Goal: Task Accomplishment & Management: Manage account settings

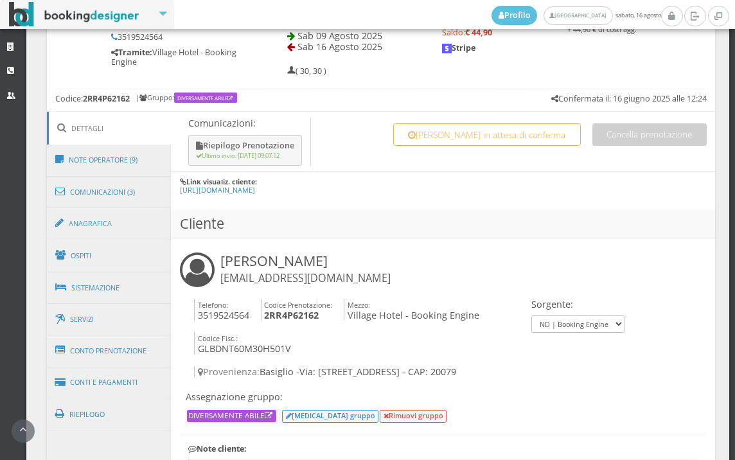
scroll to position [714, 0]
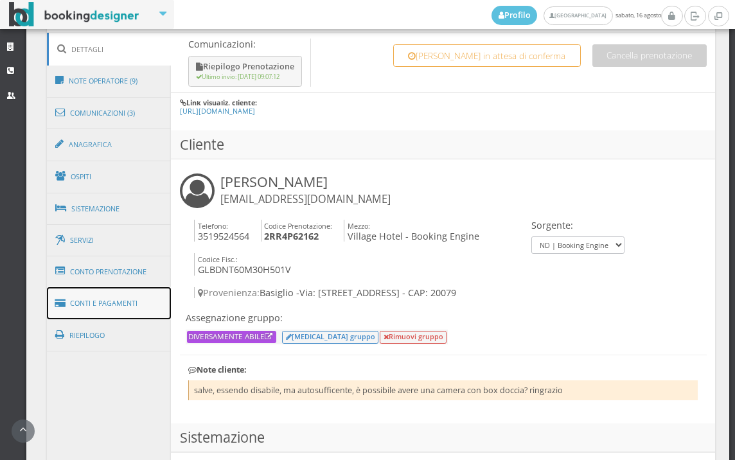
click at [118, 306] on link "Conti e Pagamenti" at bounding box center [109, 303] width 125 height 33
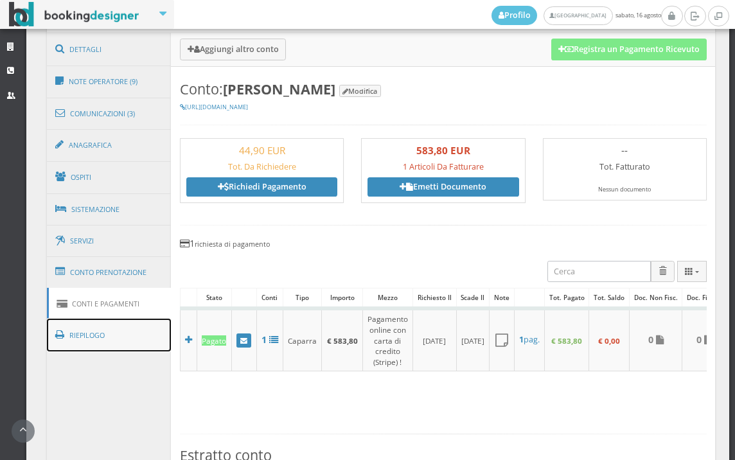
click at [136, 334] on link "Riepilogo" at bounding box center [109, 335] width 125 height 33
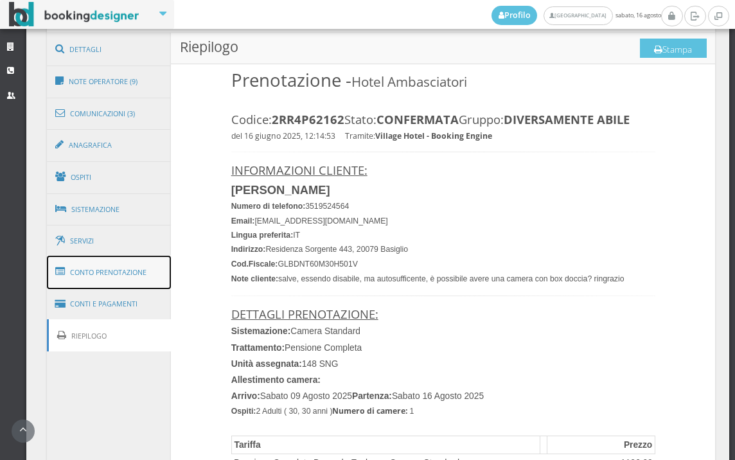
click at [109, 274] on link "Conto Prenotazione" at bounding box center [109, 272] width 125 height 33
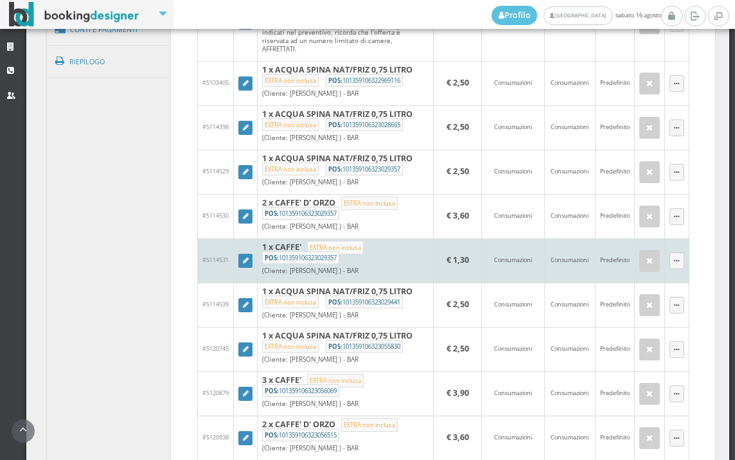
scroll to position [999, 0]
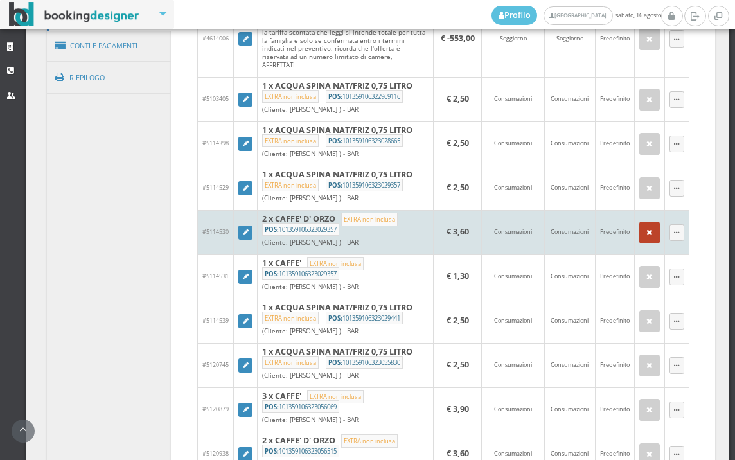
click at [639, 244] on button "button" at bounding box center [649, 233] width 21 height 22
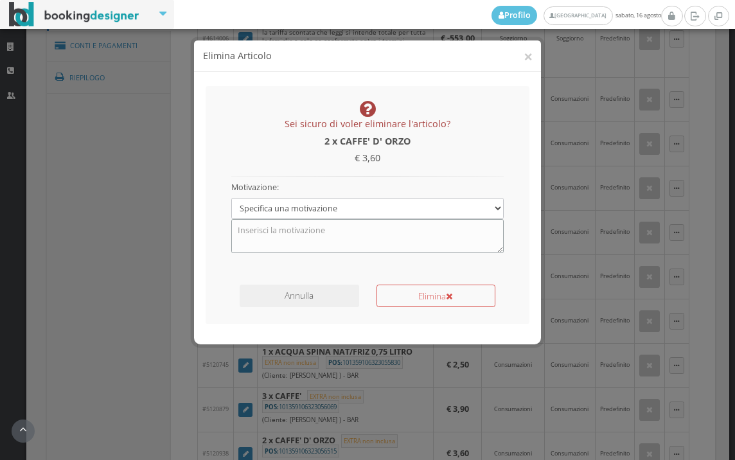
click at [341, 244] on textarea at bounding box center [367, 235] width 273 height 33
type textarea "errore"
click at [431, 293] on button "Elimina" at bounding box center [436, 296] width 119 height 22
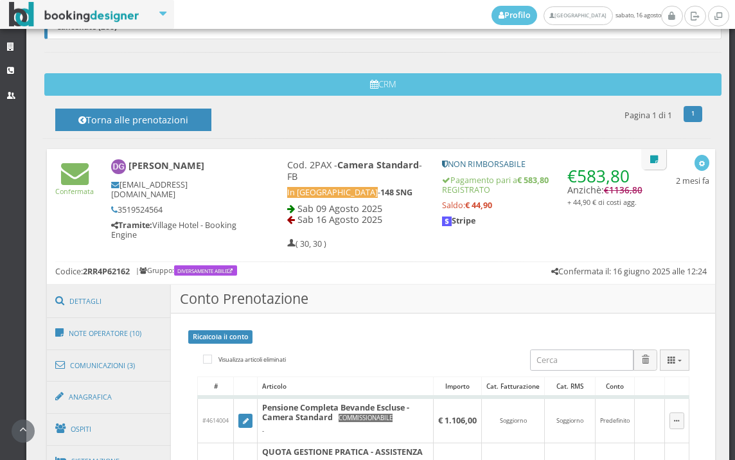
scroll to position [428, 0]
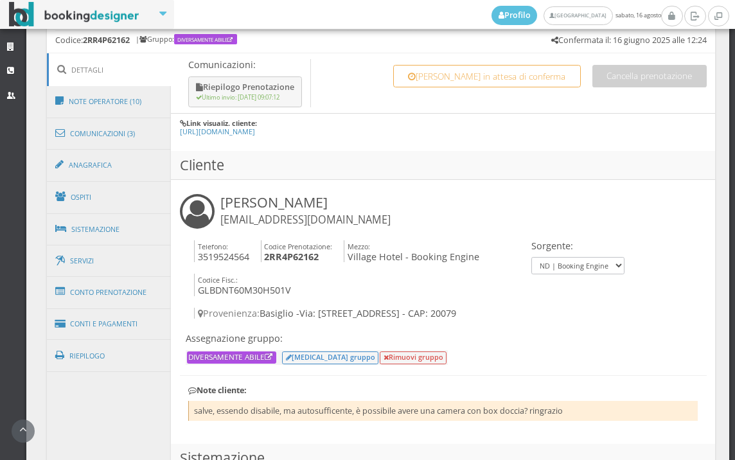
scroll to position [785, 0]
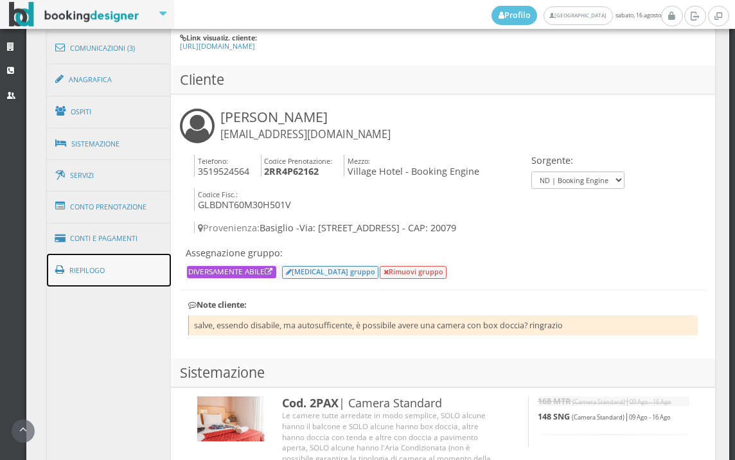
click at [96, 278] on link "Riepilogo" at bounding box center [109, 270] width 125 height 33
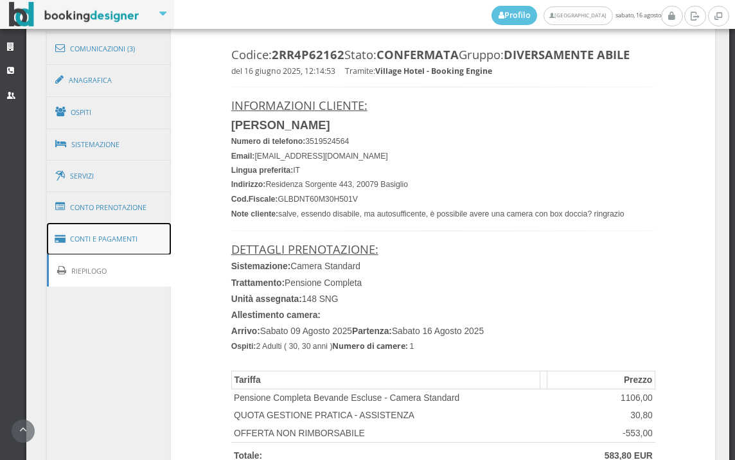
click at [114, 247] on link "Conti e Pagamenti" at bounding box center [109, 239] width 125 height 33
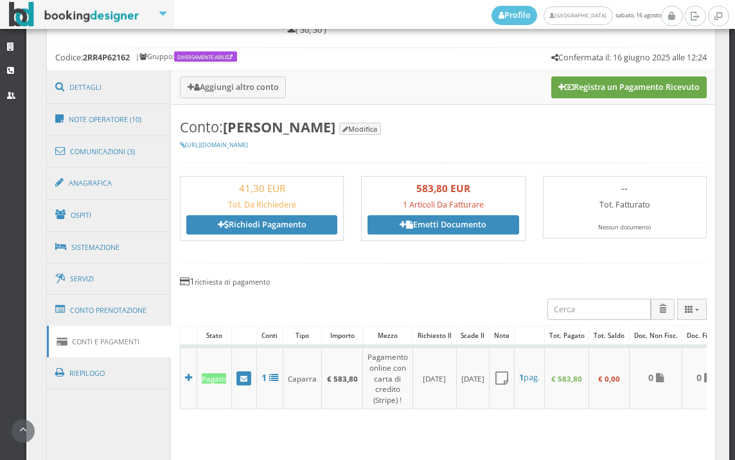
scroll to position [571, 0]
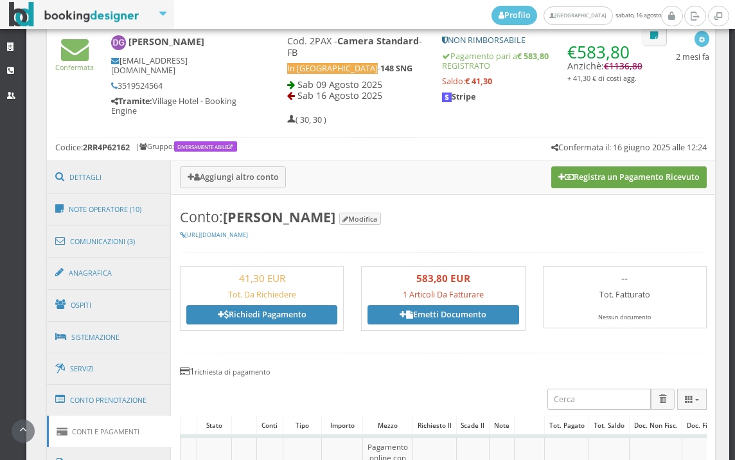
click at [590, 175] on button "Registra un Pagamento Ricevuto" at bounding box center [628, 177] width 155 height 22
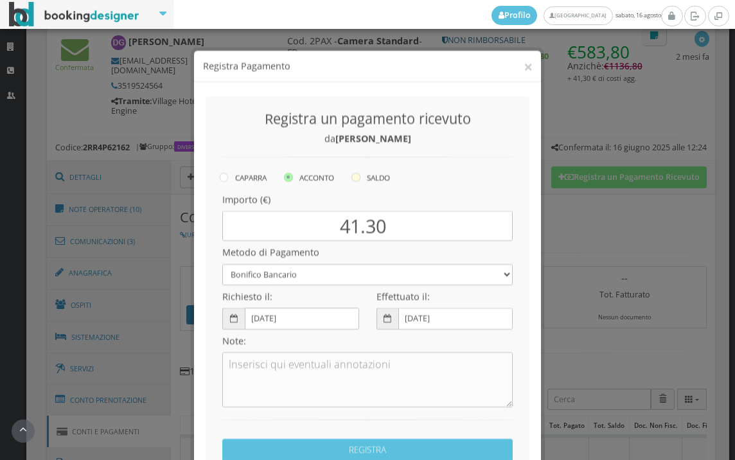
click at [351, 167] on icon at bounding box center [355, 167] width 9 height 9
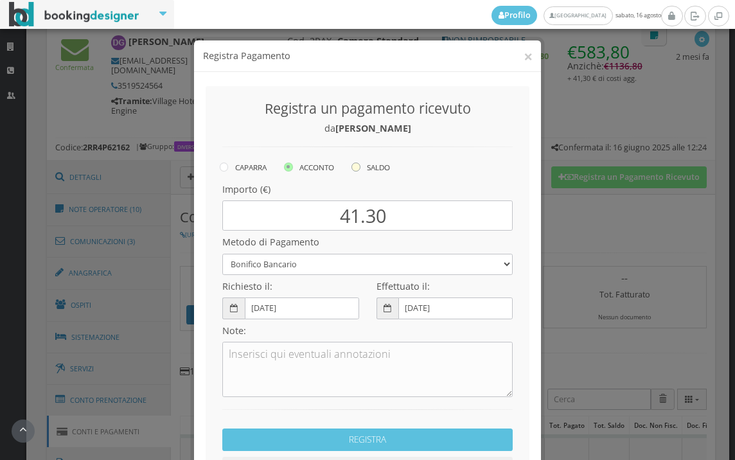
radio input "true"
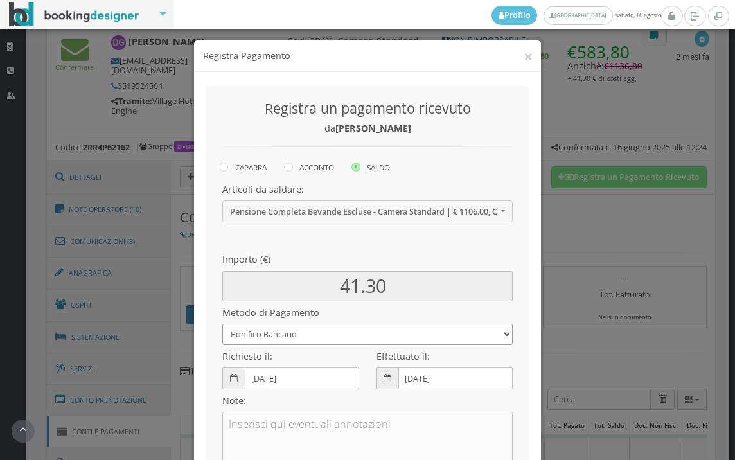
click at [296, 339] on select "Bonifico Bancario BONIFICO SUM UP Contanti Assegno Bancario Assegno Circolare V…" at bounding box center [367, 334] width 290 height 21
select select
click at [222, 324] on select "Bonifico Bancario BONIFICO SUM UP Contanti Assegno Bancario Assegno Circolare V…" at bounding box center [367, 334] width 290 height 21
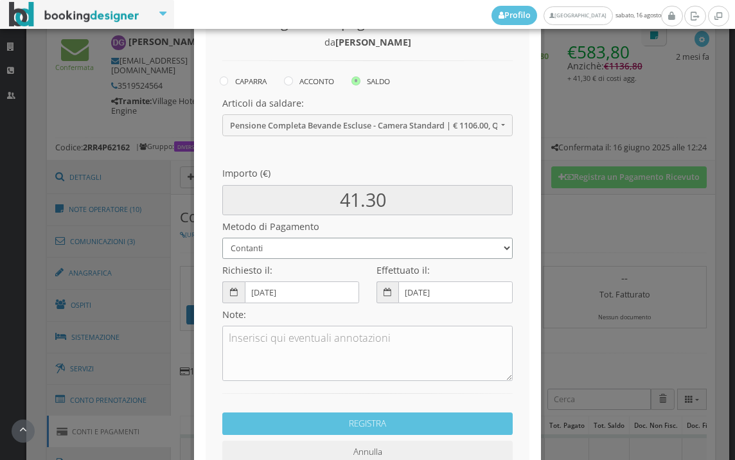
scroll to position [175, 0]
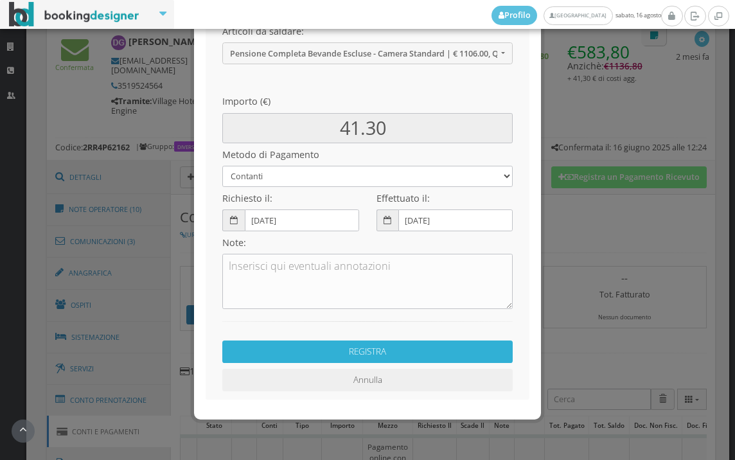
click at [394, 357] on button "REGISTRA" at bounding box center [367, 352] width 290 height 22
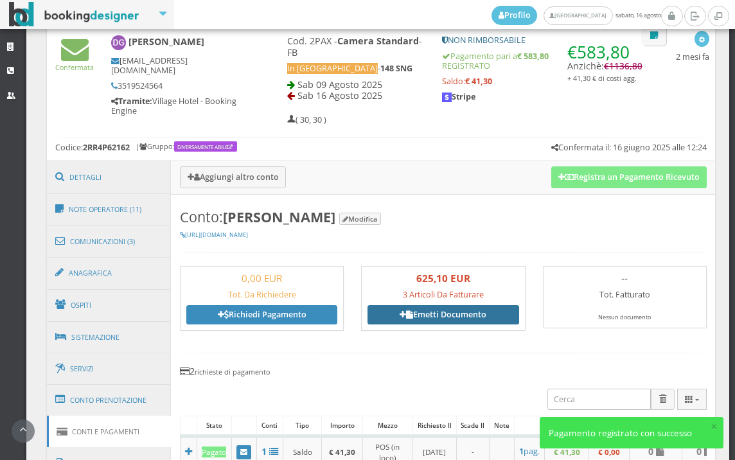
click at [452, 314] on link "Emetti Documento" at bounding box center [443, 314] width 151 height 19
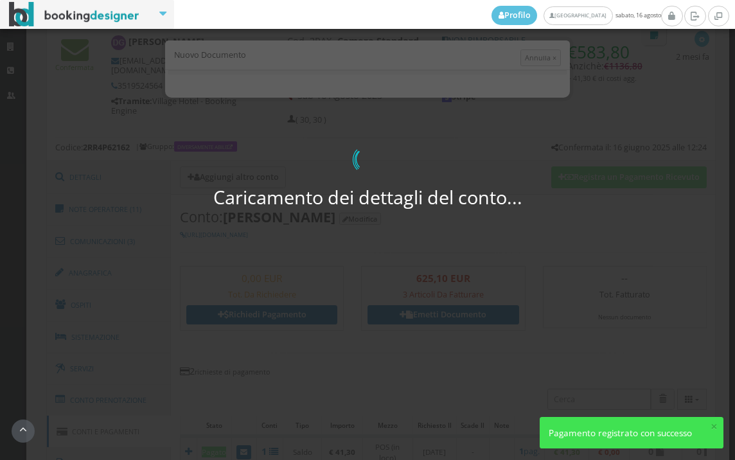
select select "PF"
select select "BASIGLIO"
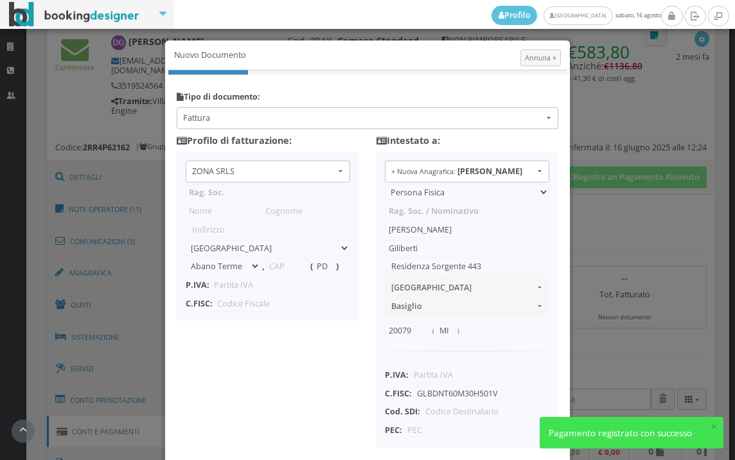
type input "ZONA SRLS"
type input "Vico V Durante, 8"
select select "Frattamaggiore"
type input "80027"
type input "NA"
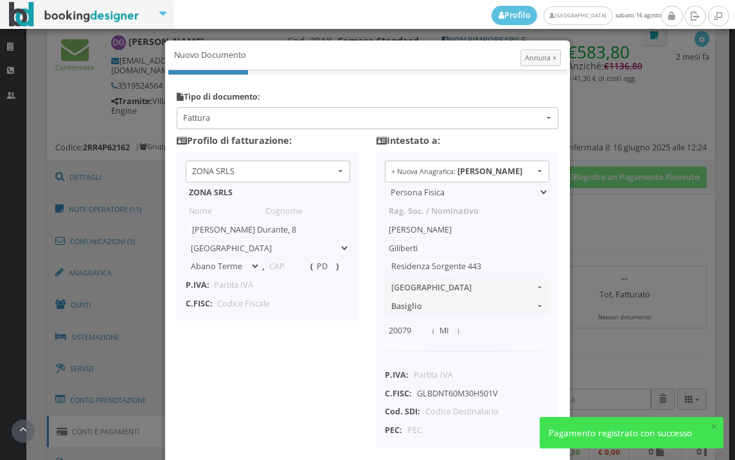
type input "10356321215"
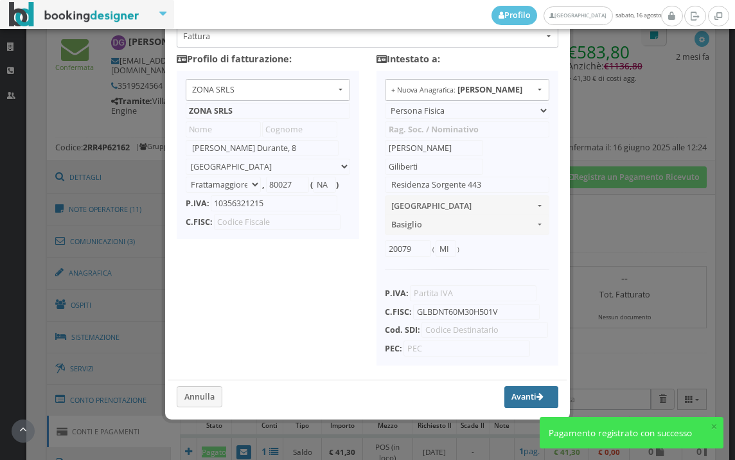
click at [504, 392] on button "Avanti" at bounding box center [531, 397] width 54 height 22
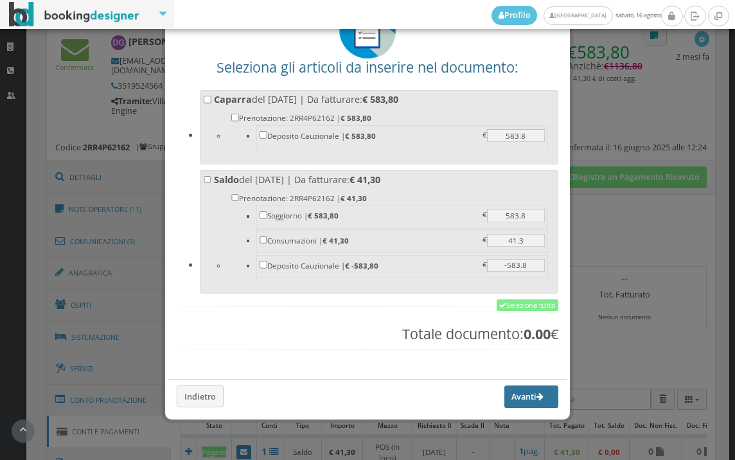
scroll to position [100, 0]
click at [518, 303] on link "Seleziona tutto" at bounding box center [528, 305] width 62 height 12
checkbox input "true"
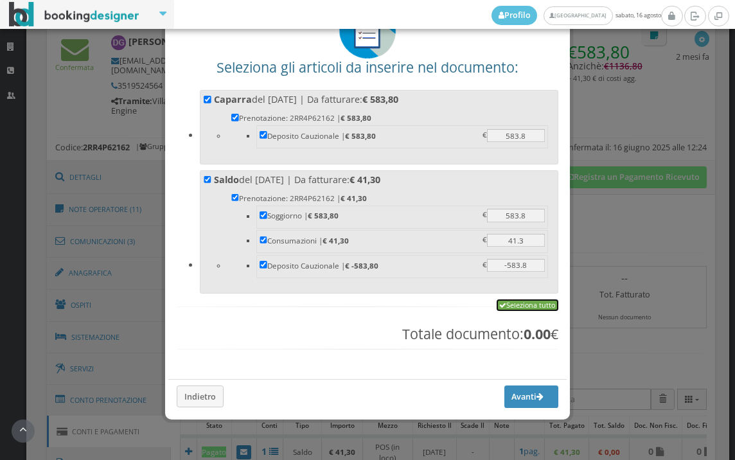
checkbox input "true"
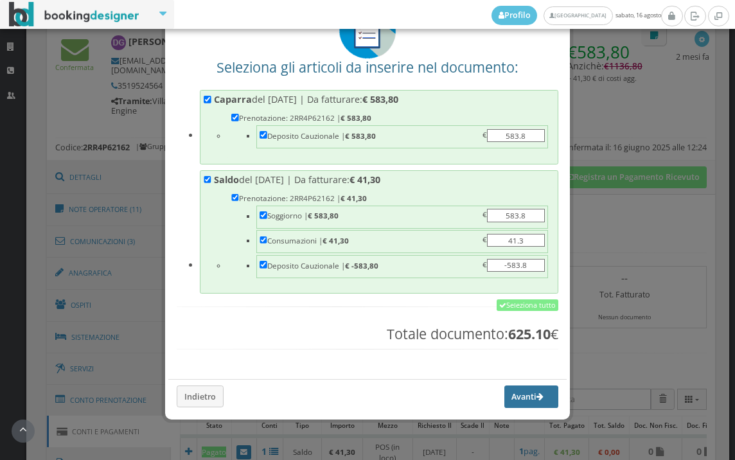
click at [504, 394] on button "Avanti" at bounding box center [531, 397] width 54 height 22
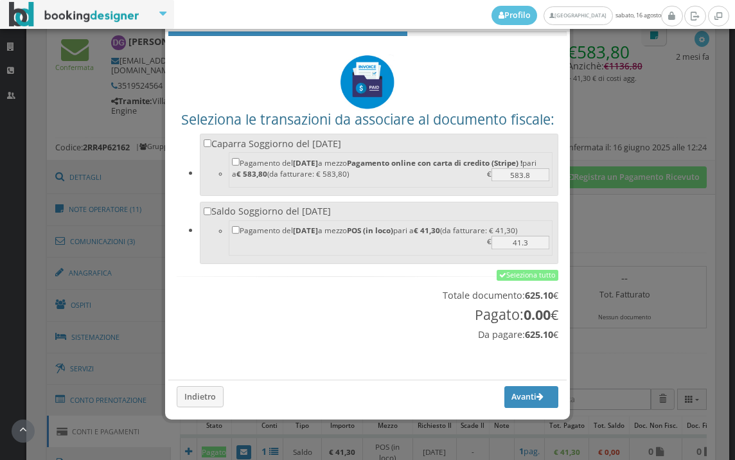
scroll to position [42, 0]
click at [535, 279] on link "Seleziona tutto" at bounding box center [528, 276] width 62 height 12
checkbox input "true"
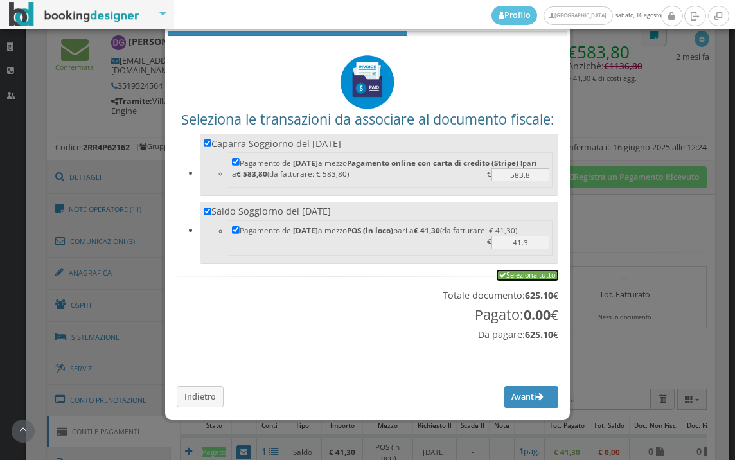
checkbox input "true"
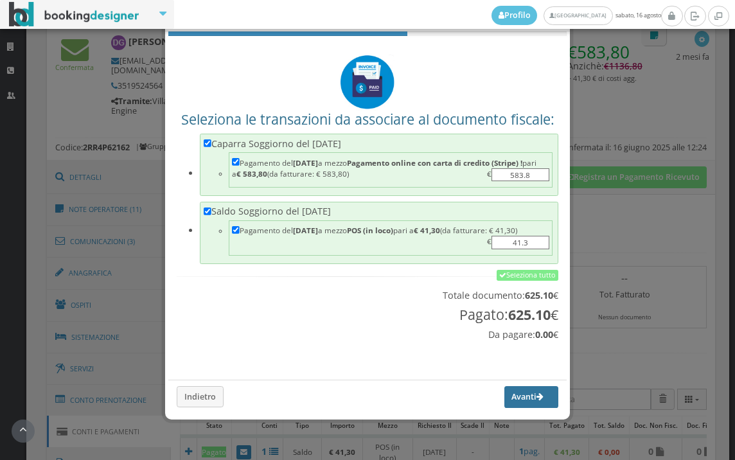
click at [525, 396] on button "Avanti" at bounding box center [531, 397] width 54 height 22
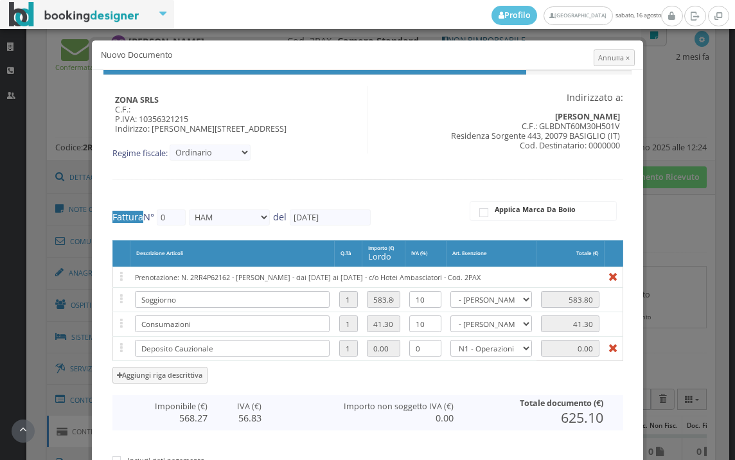
type input "470"
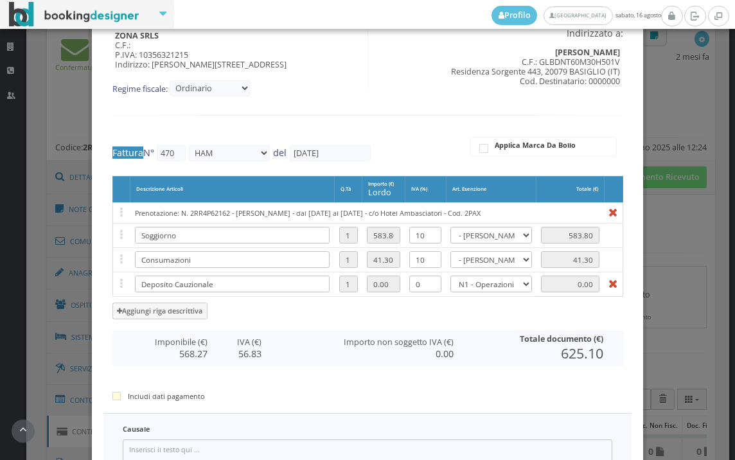
scroll to position [265, 0]
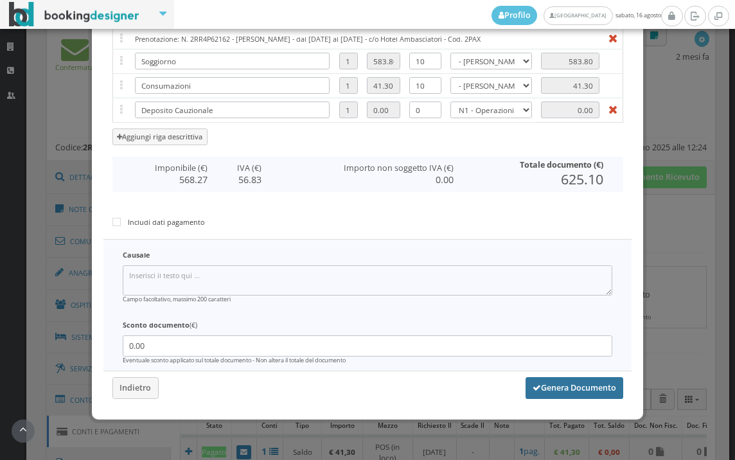
click at [585, 389] on button "Genera Documento" at bounding box center [575, 388] width 98 height 22
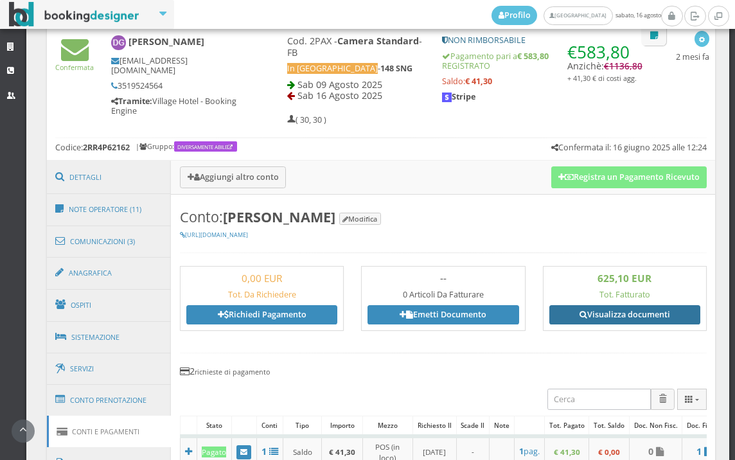
click at [618, 313] on link "Visualizza documenti" at bounding box center [624, 314] width 151 height 19
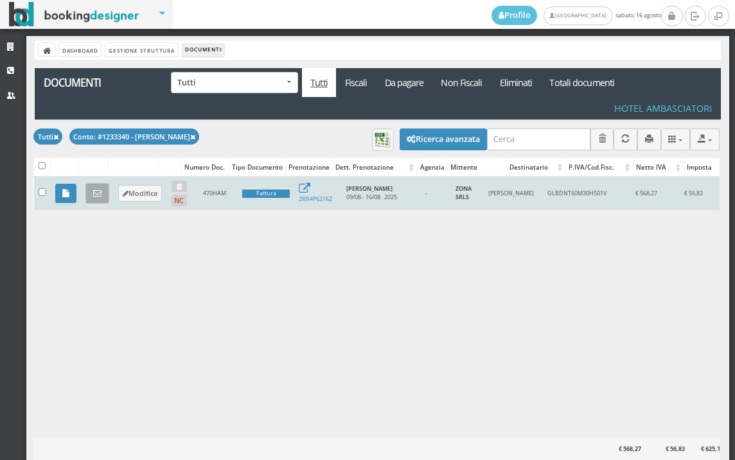
click at [98, 193] on icon at bounding box center [97, 194] width 8 height 8
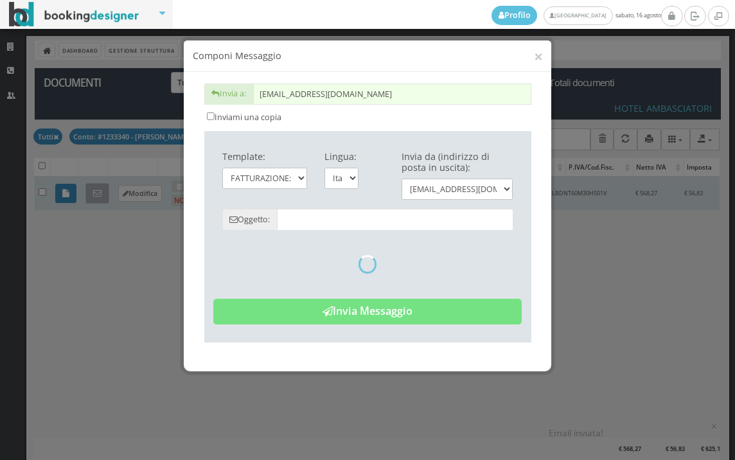
type input "Copia di cortesia: Fattura da ZONA SRLS - n. 470HAM del 16/08/2025"
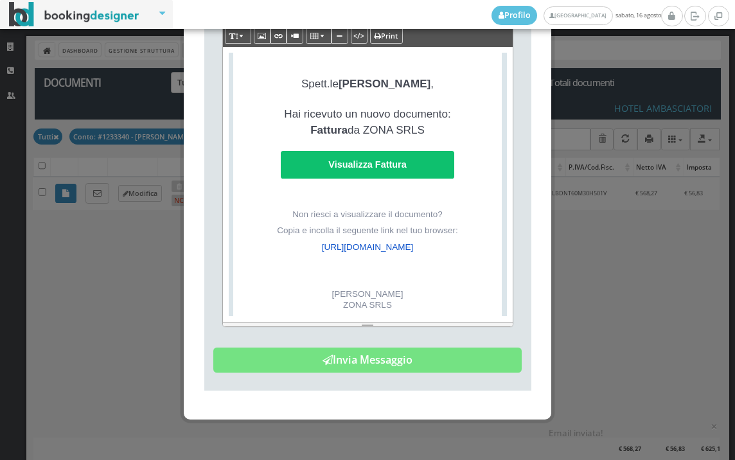
scroll to position [299, 0]
click at [317, 376] on div "Template: FATTURAZIONE: Invio Copia di Cortesia | Lingua: Italiano Invia da (in…" at bounding box center [368, 142] width 326 height 480
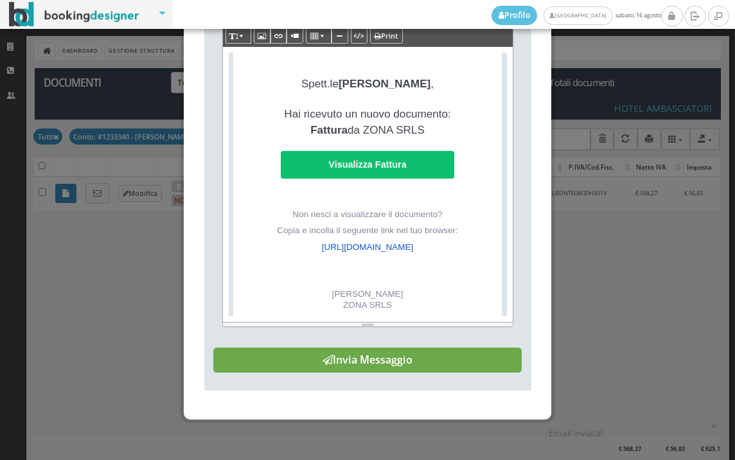
click at [323, 365] on button "Invia Messaggio" at bounding box center [367, 361] width 308 height 26
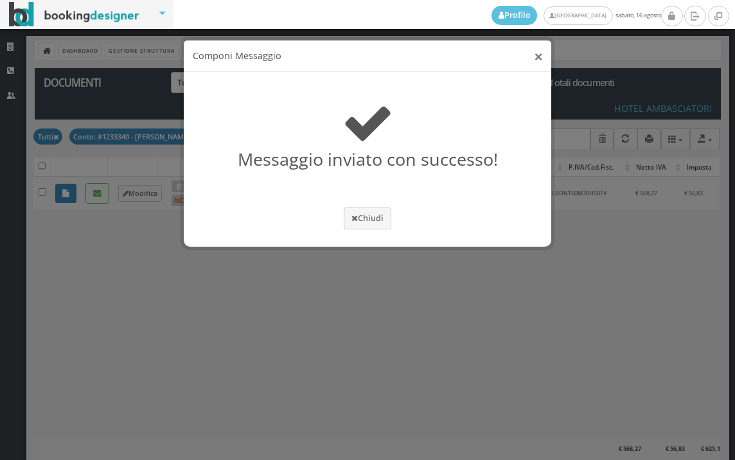
click at [537, 55] on button "×" at bounding box center [538, 56] width 9 height 16
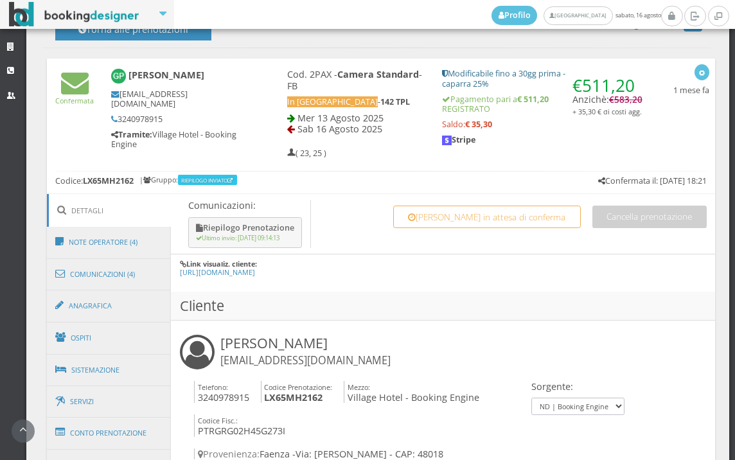
scroll to position [643, 0]
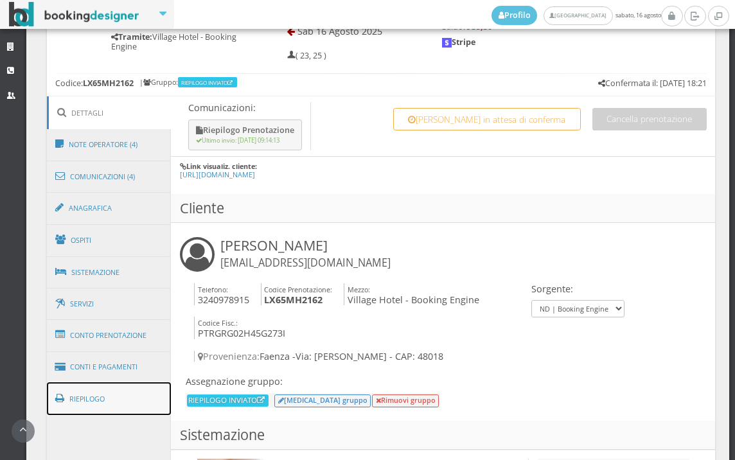
click at [128, 393] on link "Riepilogo" at bounding box center [109, 398] width 125 height 33
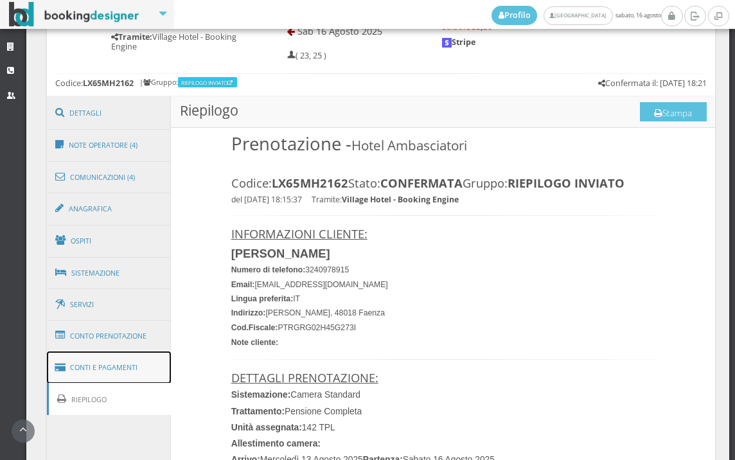
click at [130, 365] on link "Conti e Pagamenti" at bounding box center [109, 367] width 125 height 33
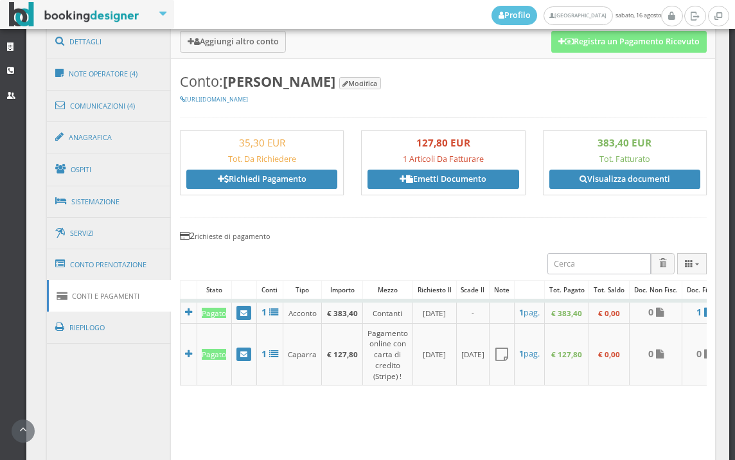
scroll to position [697, 0]
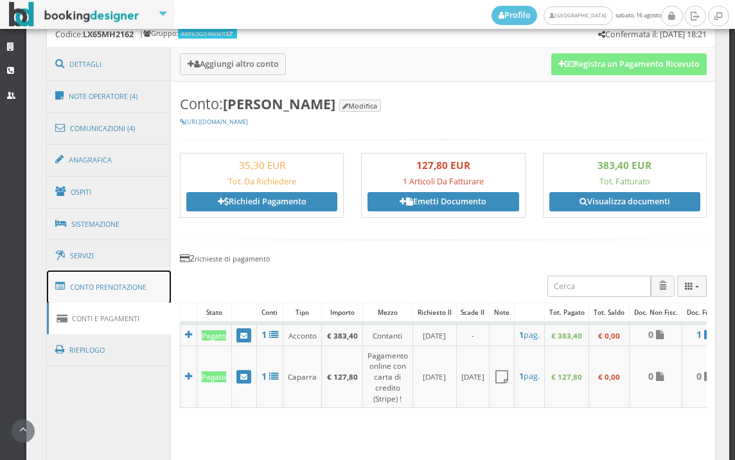
click at [150, 283] on link "Conto Prenotazione" at bounding box center [109, 287] width 125 height 33
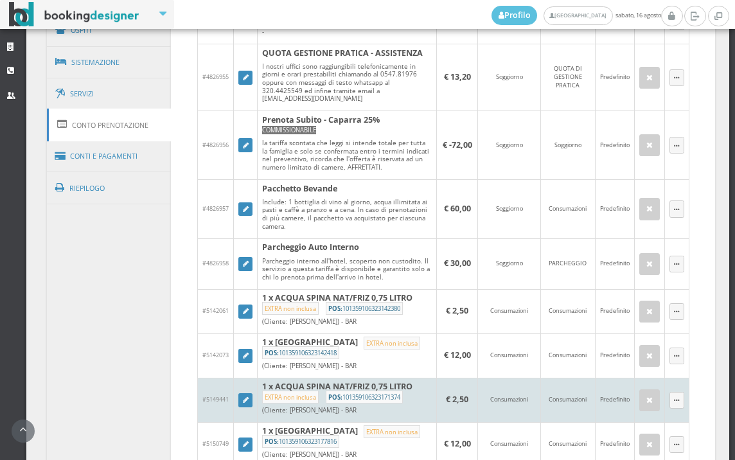
scroll to position [768, 0]
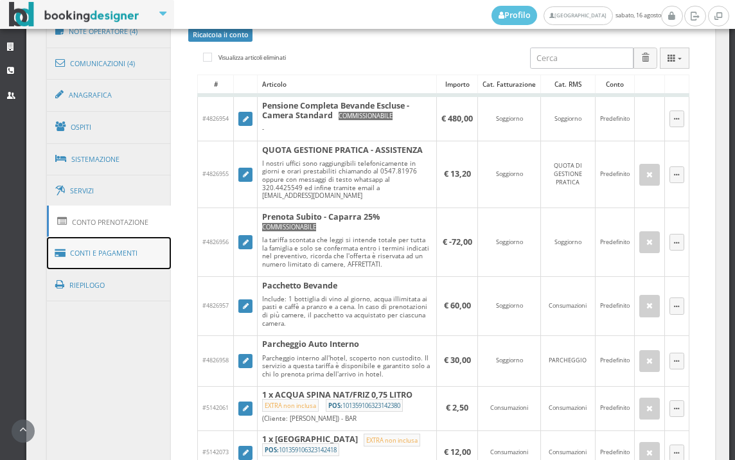
click at [119, 251] on link "Conti e Pagamenti" at bounding box center [109, 253] width 125 height 33
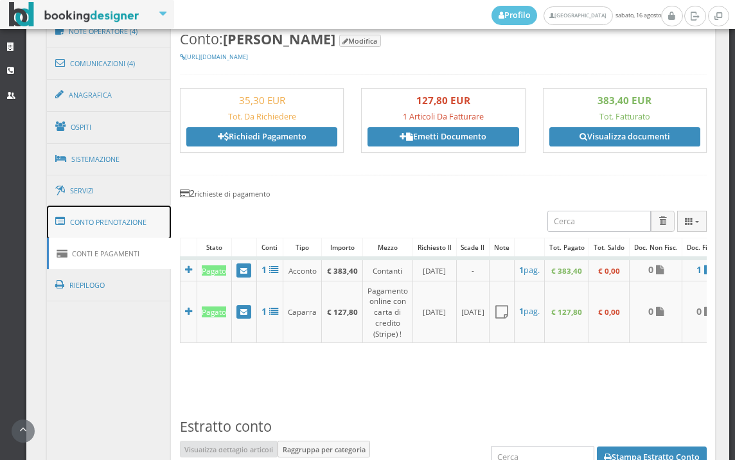
click at [135, 226] on link "Conto Prenotazione" at bounding box center [109, 222] width 125 height 33
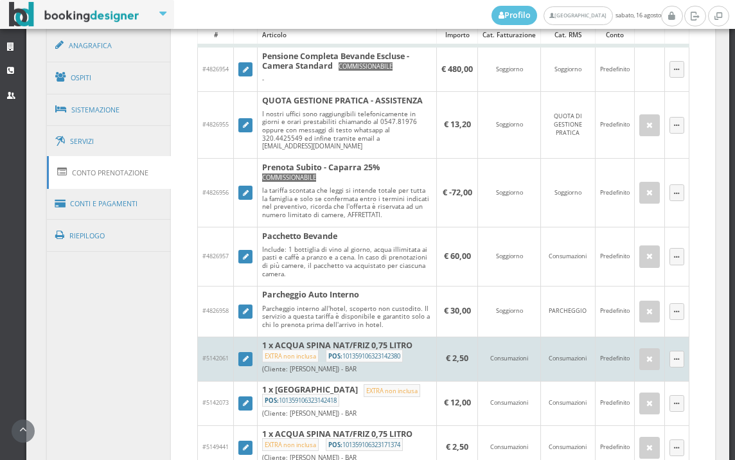
scroll to position [840, 0]
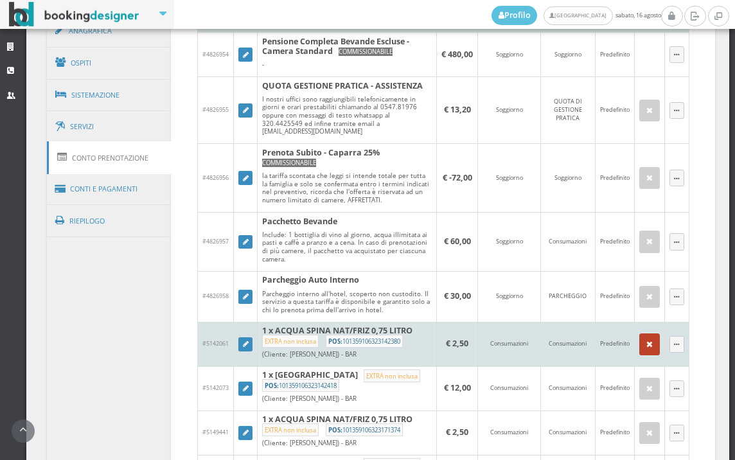
click at [639, 355] on button "button" at bounding box center [649, 344] width 21 height 22
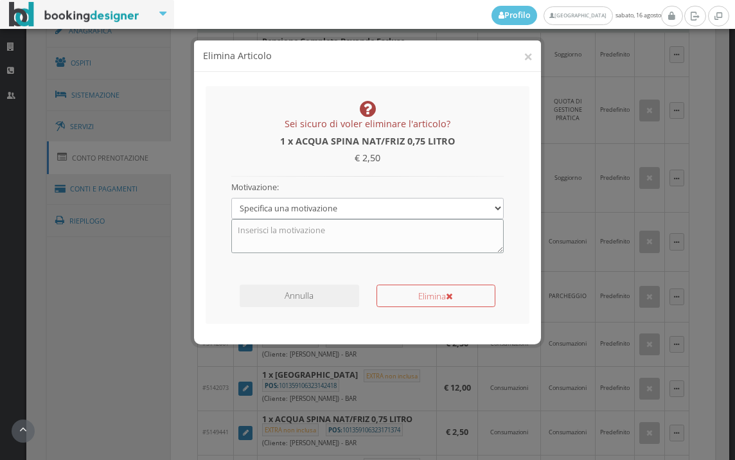
click at [332, 242] on textarea at bounding box center [367, 235] width 273 height 33
type textarea "pacchetto bevande"
click at [442, 304] on button "Elimina" at bounding box center [436, 296] width 119 height 22
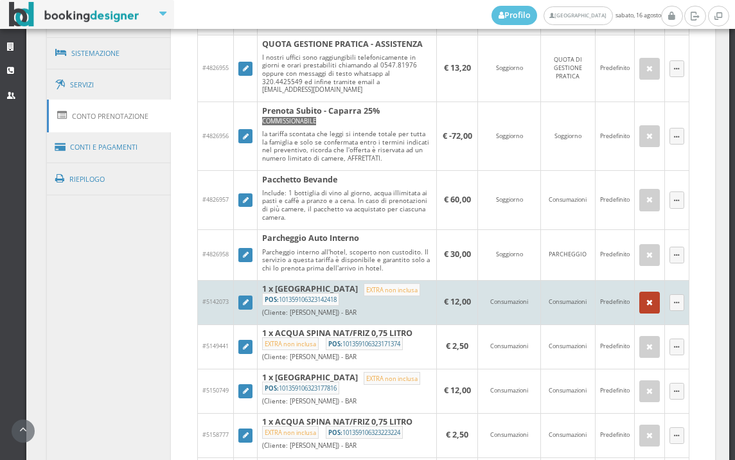
scroll to position [911, 0]
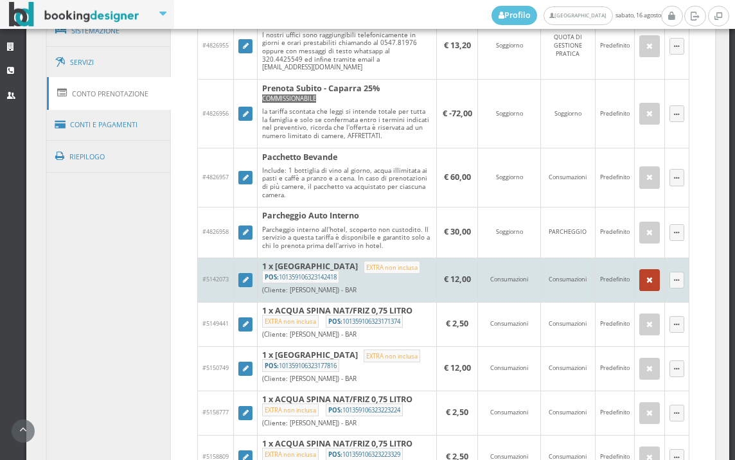
click at [646, 285] on icon "button" at bounding box center [649, 280] width 6 height 8
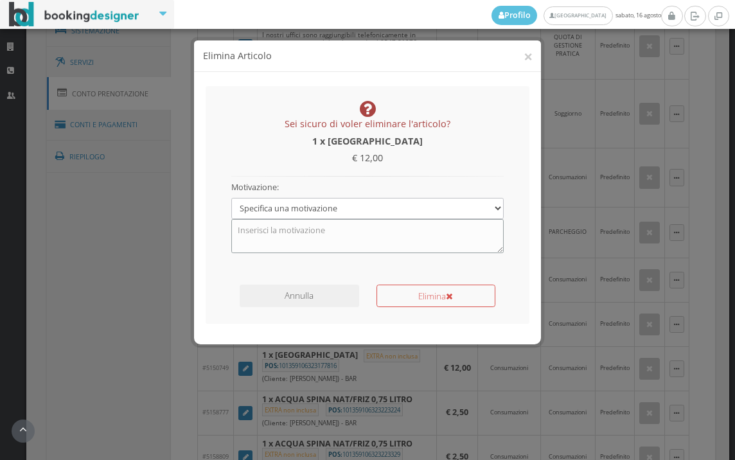
click at [325, 220] on textarea at bounding box center [367, 235] width 273 height 33
click at [328, 241] on textarea at bounding box center [367, 235] width 273 height 33
type textarea "pacchetto"
click at [426, 295] on button "Elimina" at bounding box center [436, 296] width 119 height 22
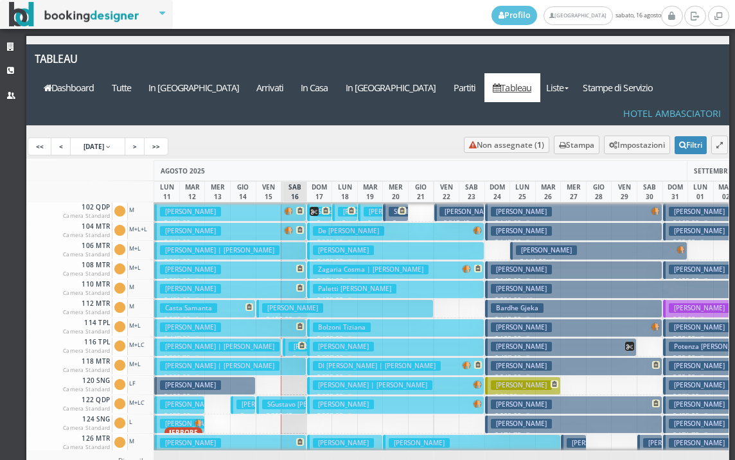
click at [292, 342] on h3 "Giulianelli Sara" at bounding box center [319, 347] width 61 height 10
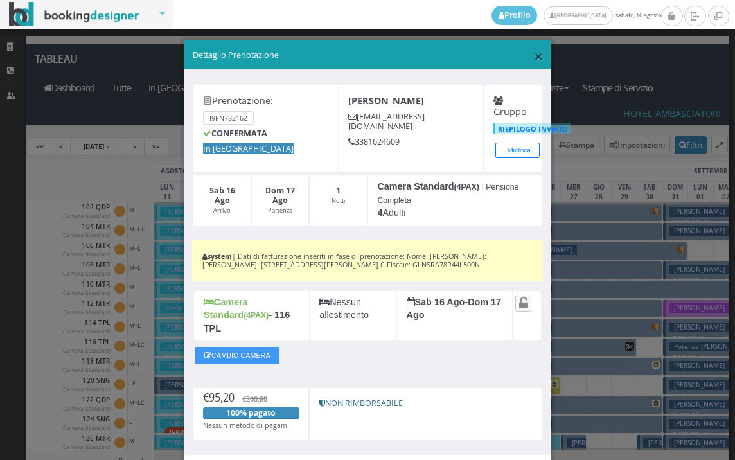
click at [534, 59] on span "×" at bounding box center [538, 56] width 9 height 22
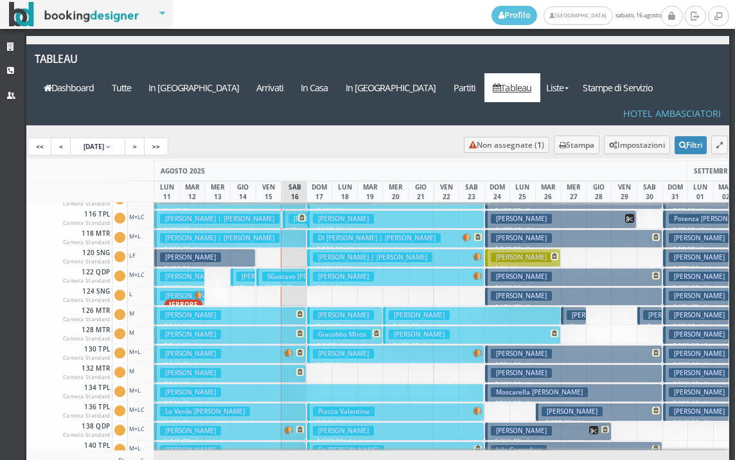
scroll to position [193, 0]
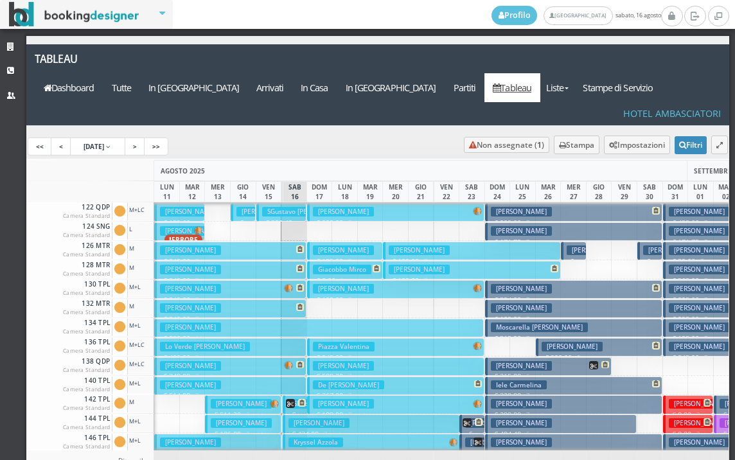
click at [270, 410] on p "€ 511.20 3 notti" at bounding box center [244, 415] width 66 height 10
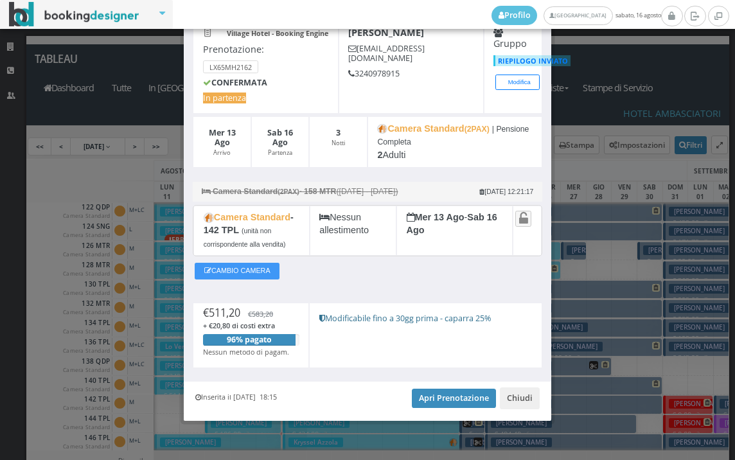
scroll to position [77, 0]
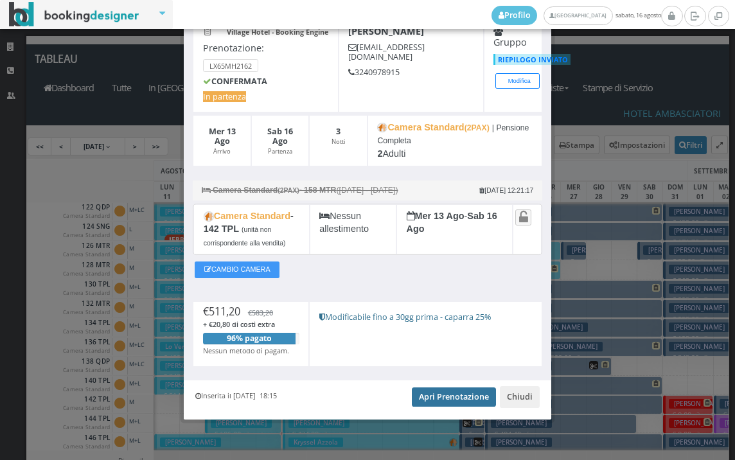
click at [445, 398] on link "Apri Prenotazione" at bounding box center [454, 396] width 84 height 19
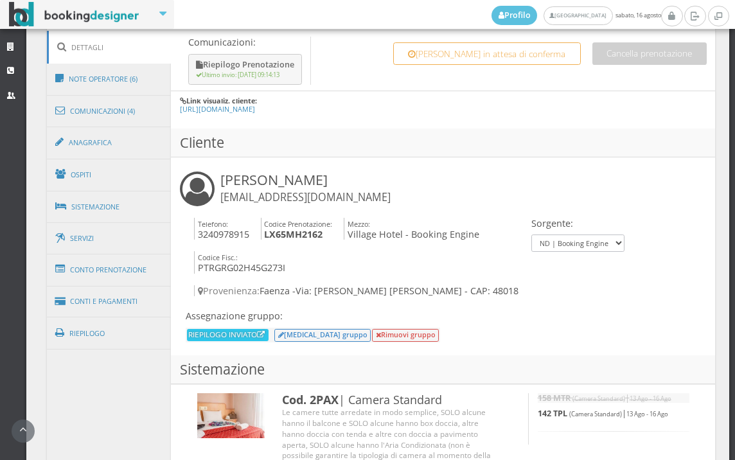
scroll to position [785, 0]
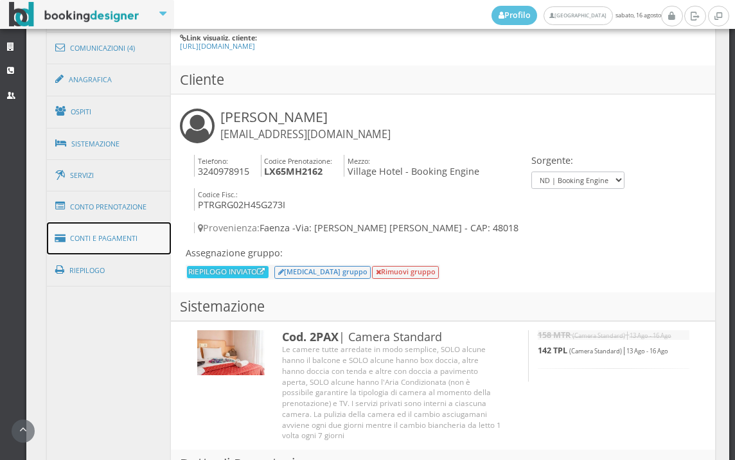
click at [120, 238] on link "Conti e Pagamenti" at bounding box center [109, 238] width 125 height 33
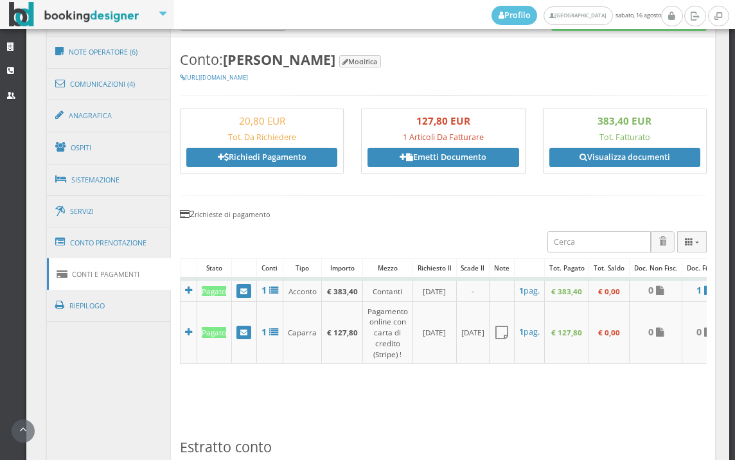
scroll to position [928, 0]
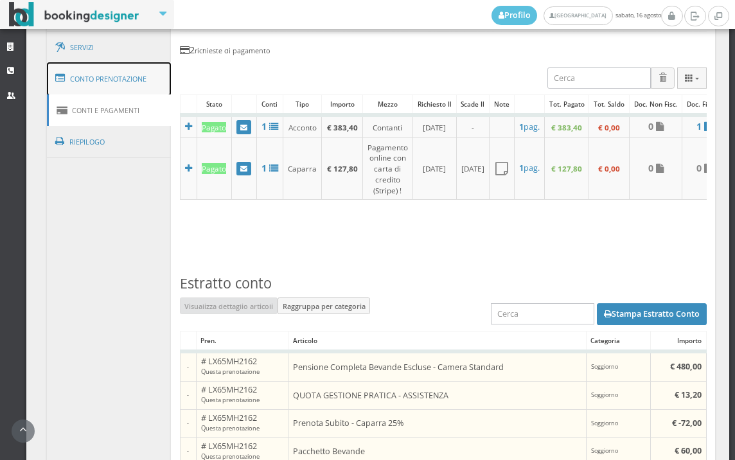
click at [107, 76] on link "Conto Prenotazione" at bounding box center [109, 78] width 125 height 33
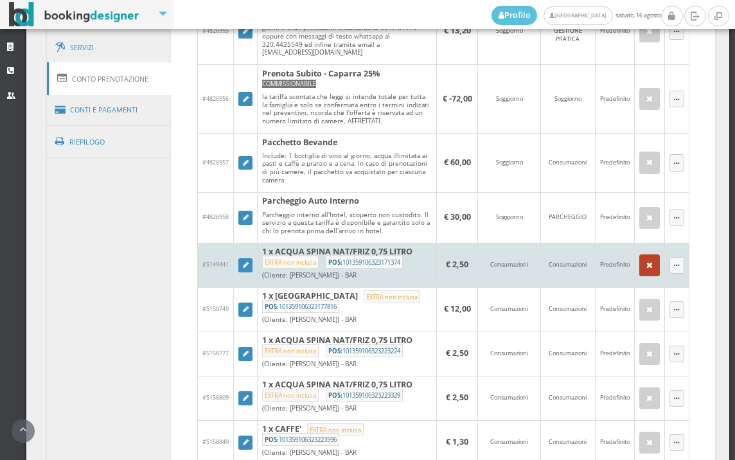
click at [643, 276] on button "button" at bounding box center [649, 265] width 21 height 22
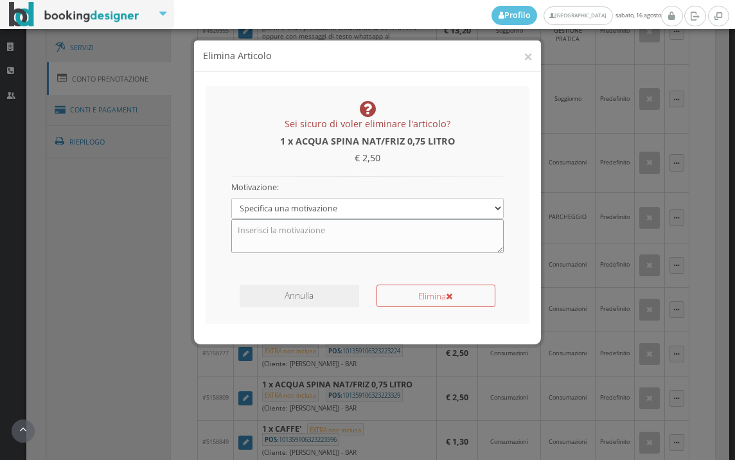
click at [391, 232] on textarea at bounding box center [367, 235] width 273 height 33
type textarea "pacchetto bevande"
click at [427, 296] on button "Elimina" at bounding box center [436, 296] width 119 height 22
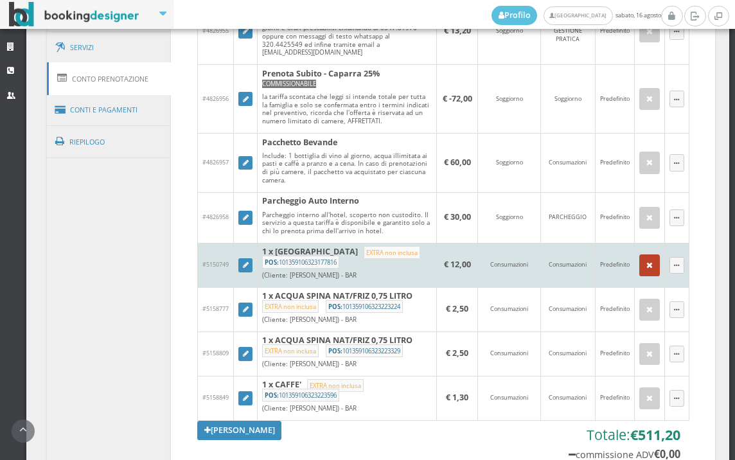
click at [640, 276] on button "button" at bounding box center [649, 265] width 21 height 22
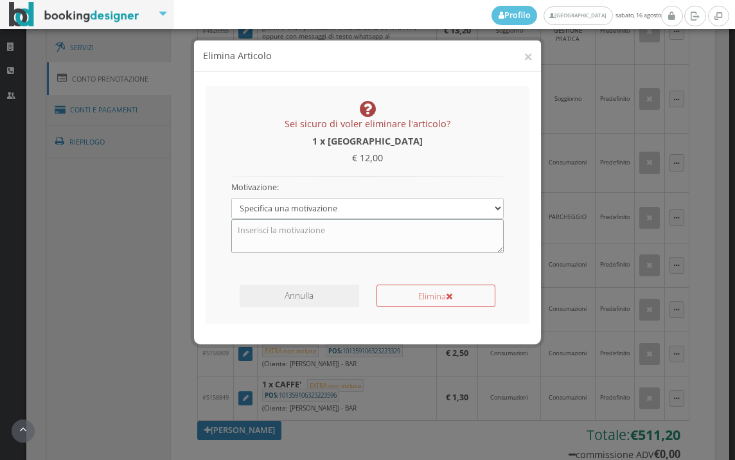
click at [296, 237] on textarea at bounding box center [367, 235] width 273 height 33
type textarea "pacchetto bevande"
click at [413, 299] on button "Elimina" at bounding box center [436, 296] width 119 height 22
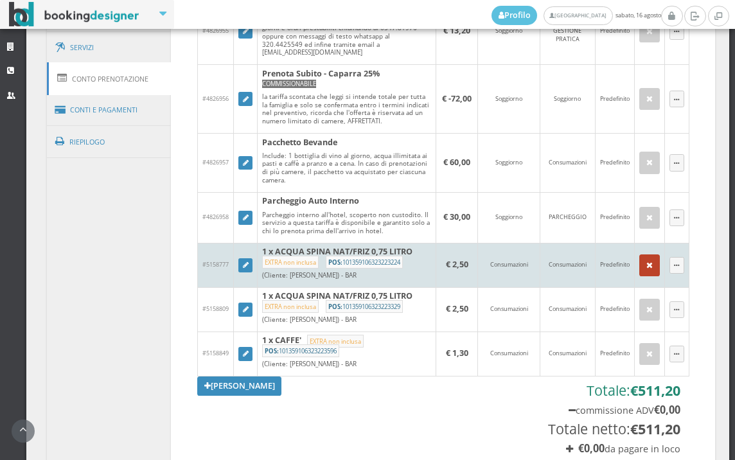
click at [646, 270] on icon "button" at bounding box center [649, 266] width 6 height 8
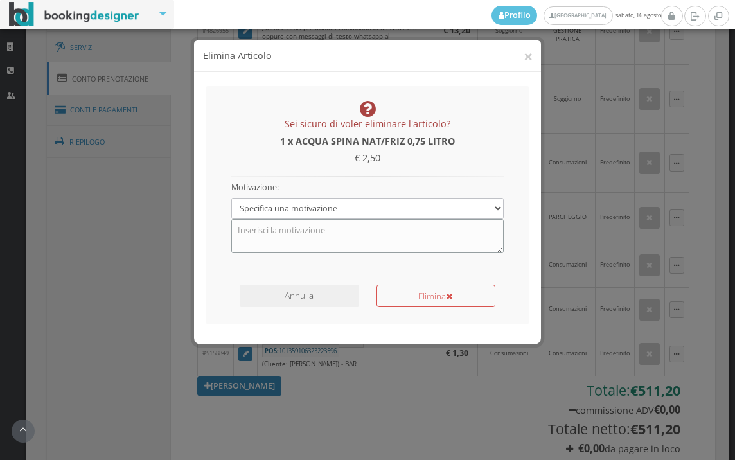
click at [309, 241] on textarea at bounding box center [367, 235] width 273 height 33
type textarea "pacchetto bevande"
click at [440, 294] on button "Elimina" at bounding box center [436, 296] width 119 height 22
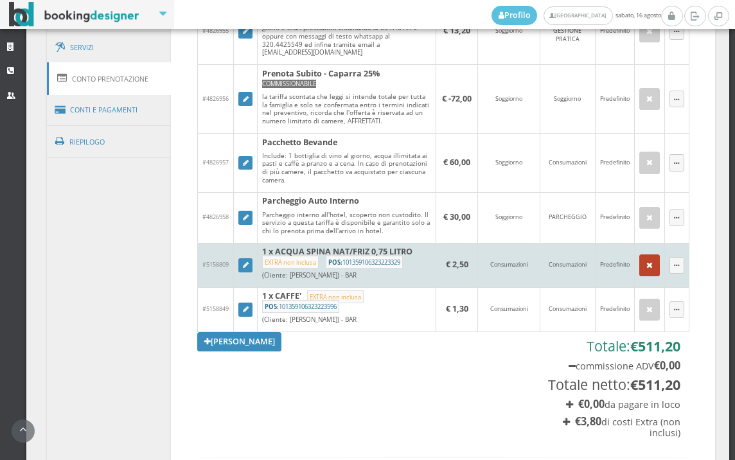
click at [643, 276] on button "button" at bounding box center [649, 265] width 21 height 22
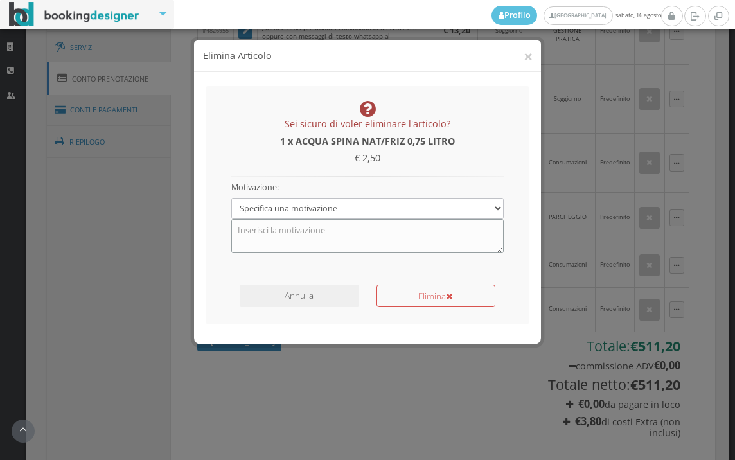
click at [369, 236] on textarea at bounding box center [367, 235] width 273 height 33
type textarea "pacchetto bevande"
click at [431, 291] on button "Elimina" at bounding box center [436, 296] width 119 height 22
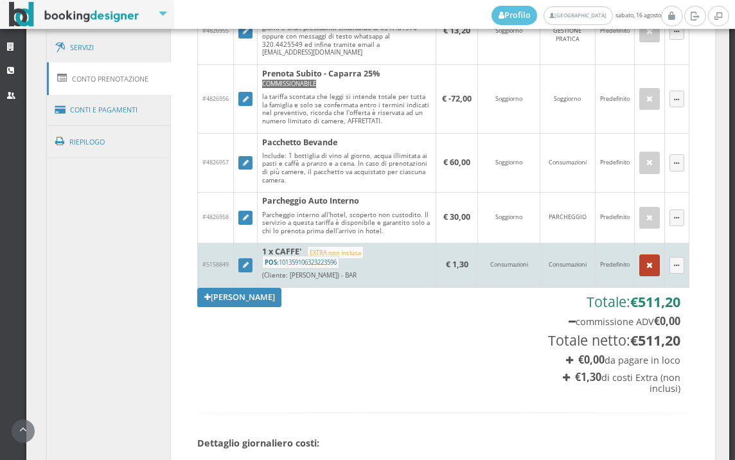
click at [646, 270] on icon "button" at bounding box center [649, 266] width 6 height 8
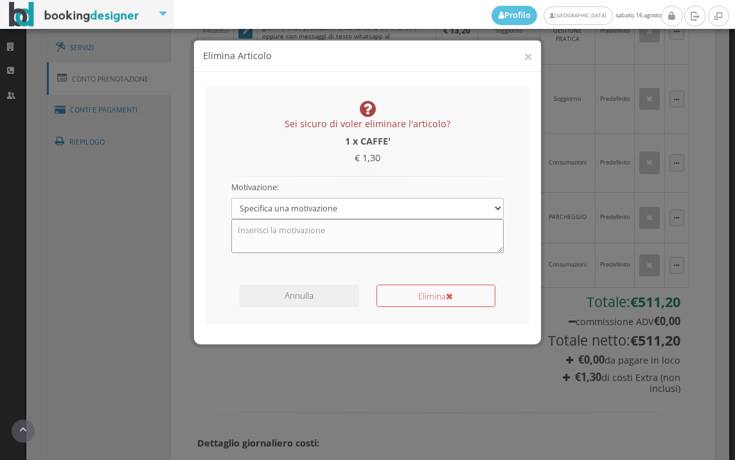
click at [339, 240] on textarea at bounding box center [367, 235] width 273 height 33
type textarea "pacchetto bevande"
click at [425, 290] on button "Elimina" at bounding box center [436, 296] width 119 height 22
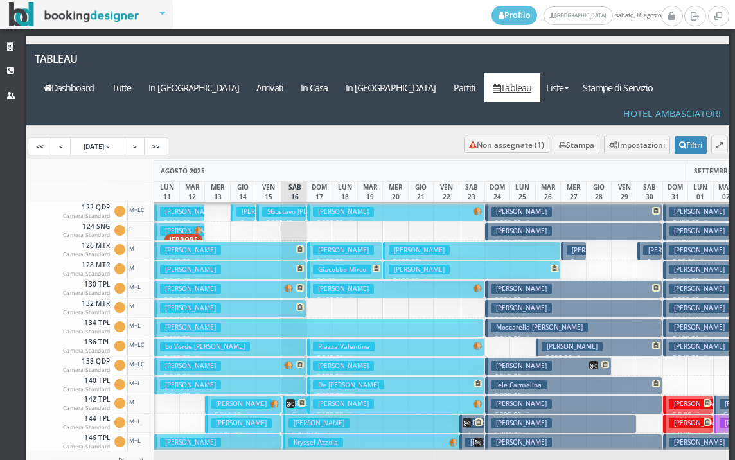
scroll to position [257, 0]
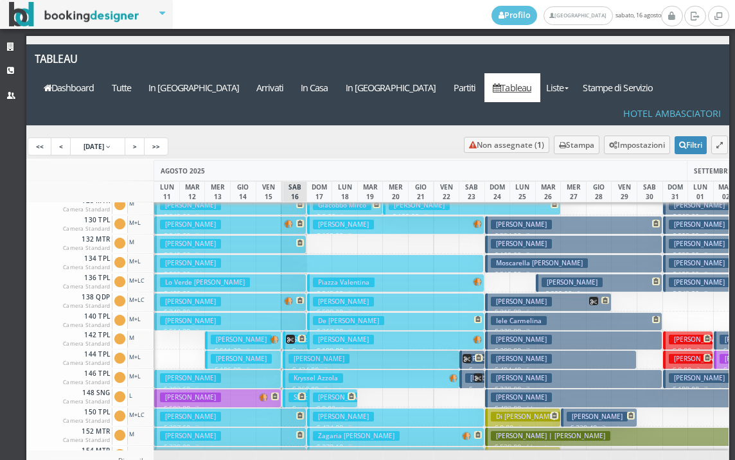
click at [259, 335] on h3 "[PERSON_NAME]" at bounding box center [241, 340] width 61 height 10
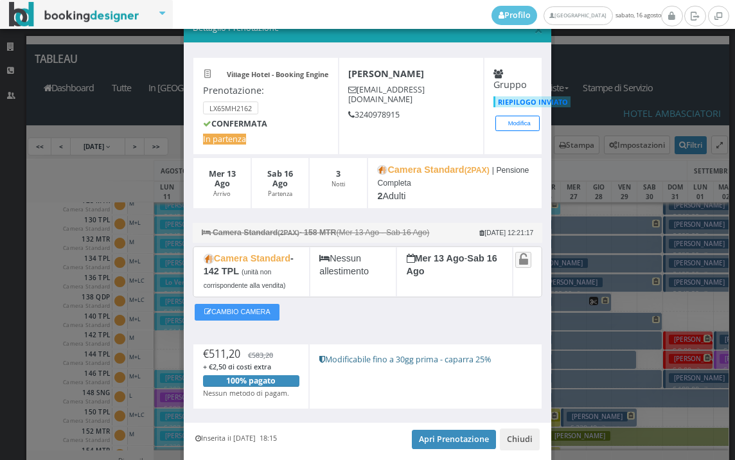
scroll to position [77, 0]
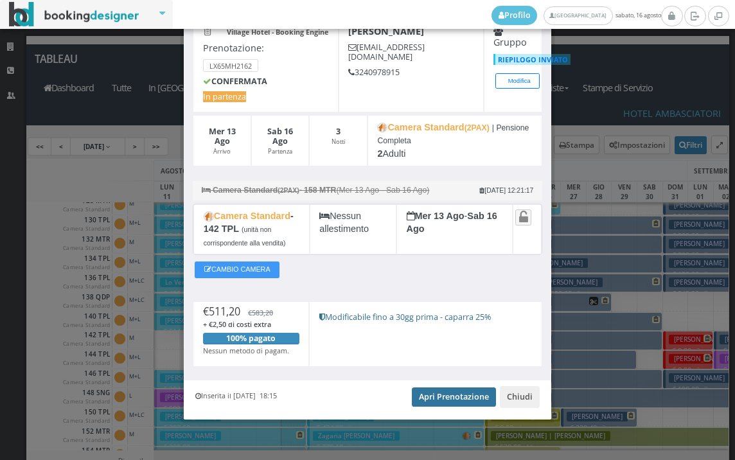
click at [448, 396] on link "Apri Prenotazione" at bounding box center [454, 396] width 84 height 19
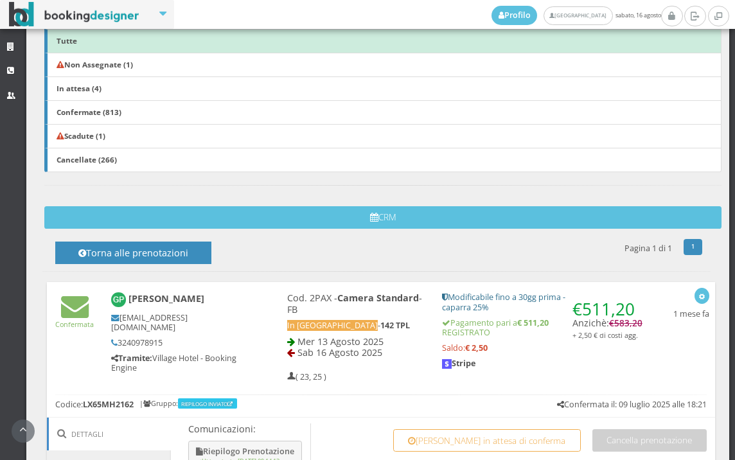
scroll to position [571, 0]
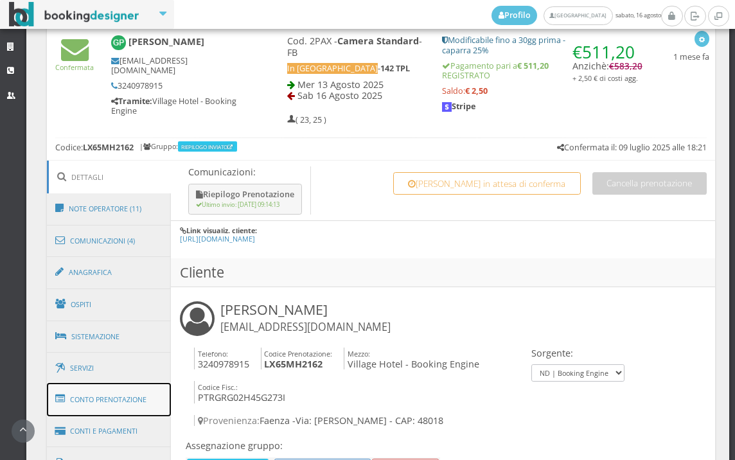
click at [118, 409] on link "Conto Prenotazione" at bounding box center [109, 399] width 125 height 33
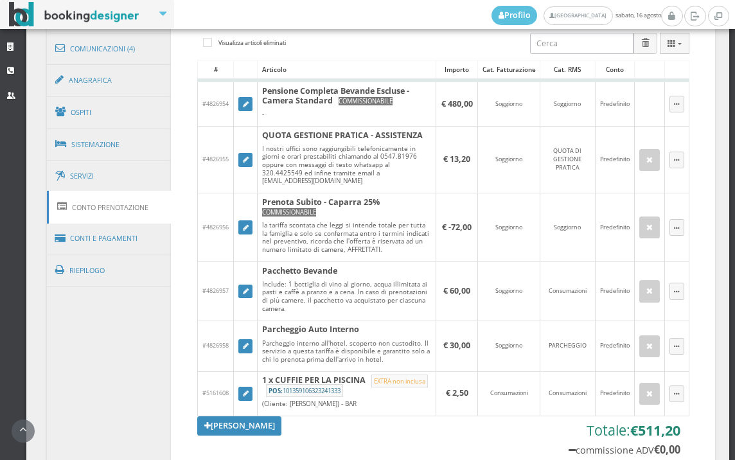
scroll to position [857, 0]
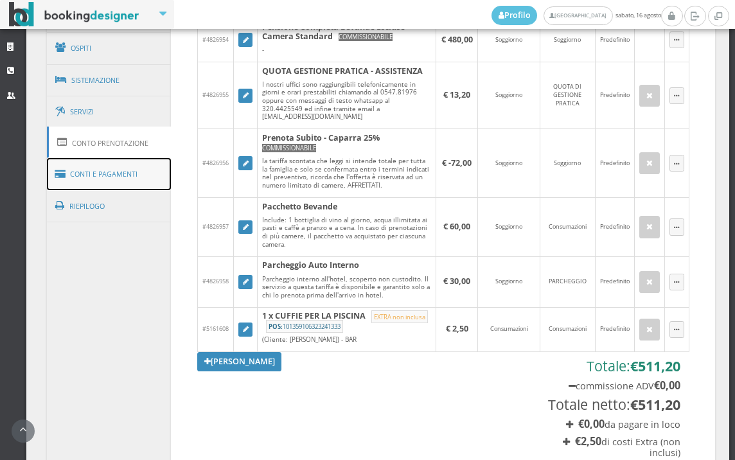
click at [113, 176] on link "Conti e Pagamenti" at bounding box center [109, 174] width 125 height 33
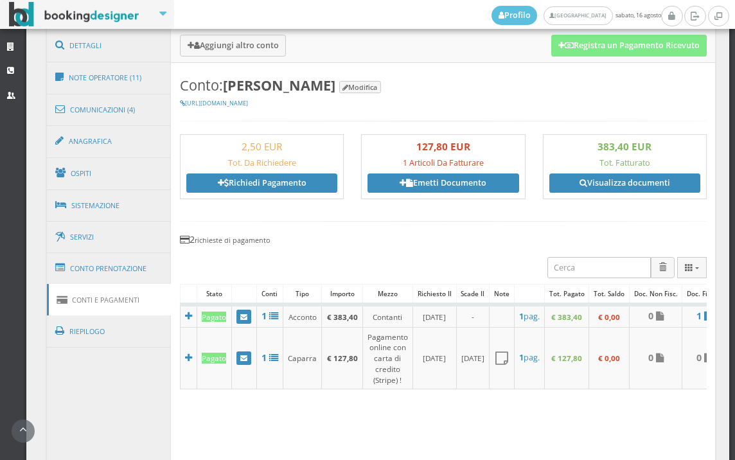
scroll to position [714, 0]
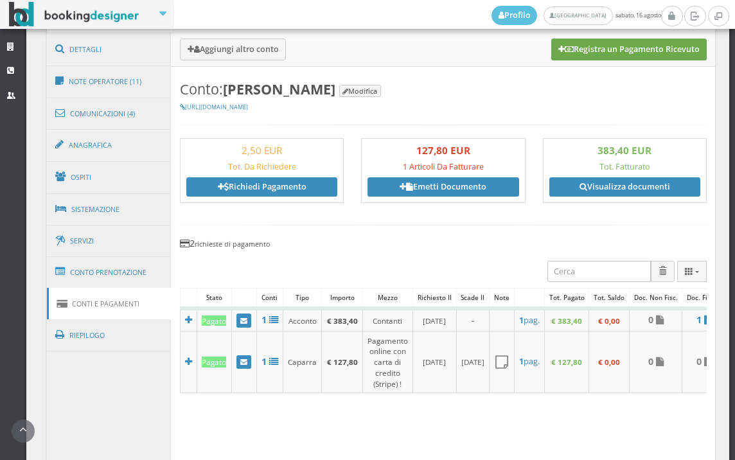
click at [639, 48] on button "Registra un Pagamento Ricevuto" at bounding box center [628, 50] width 155 height 22
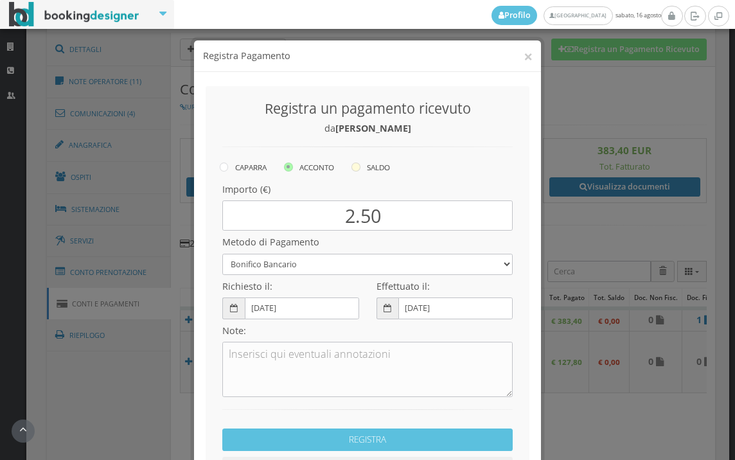
click at [356, 168] on icon at bounding box center [355, 167] width 9 height 9
radio input "true"
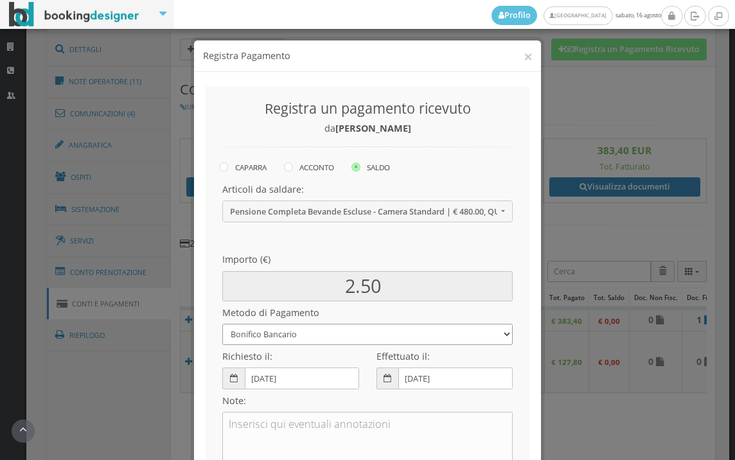
click at [315, 338] on select "Bonifico Bancario BONIFICO SUM UP Contanti Assegno Bancario Assegno Circolare V…" at bounding box center [367, 334] width 290 height 21
select select
click at [222, 324] on select "Bonifico Bancario BONIFICO SUM UP Contanti Assegno Bancario Assegno Circolare V…" at bounding box center [367, 334] width 290 height 21
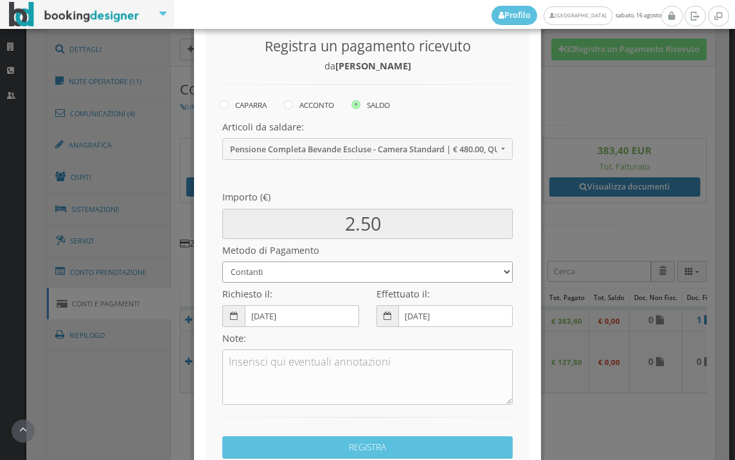
scroll to position [143, 0]
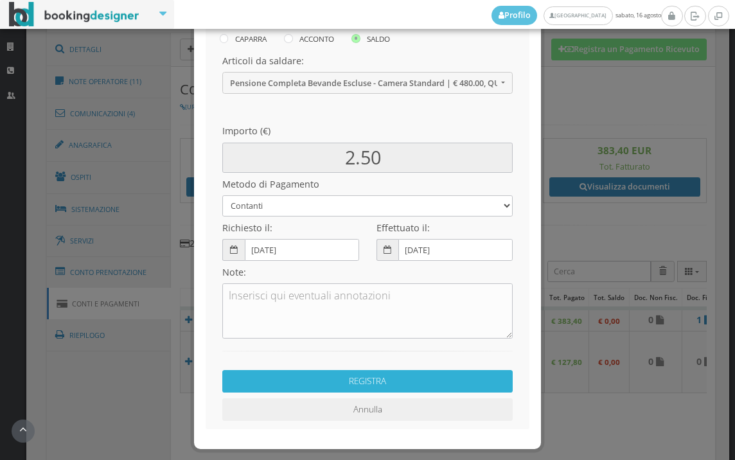
click at [335, 386] on button "REGISTRA" at bounding box center [367, 381] width 290 height 22
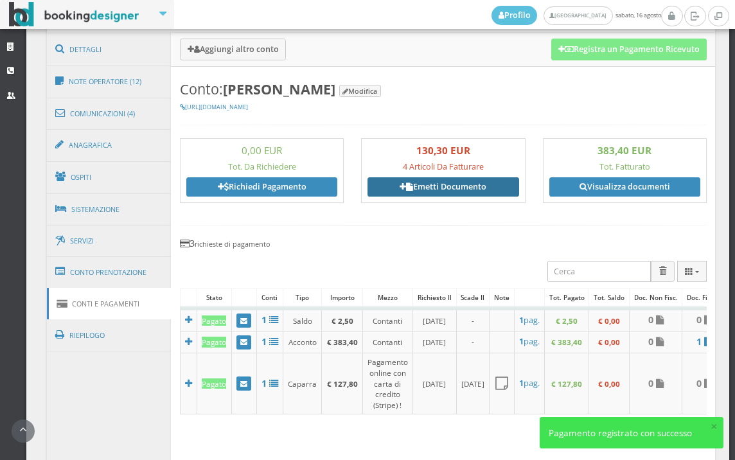
click at [426, 191] on link "Emetti Documento" at bounding box center [443, 186] width 151 height 19
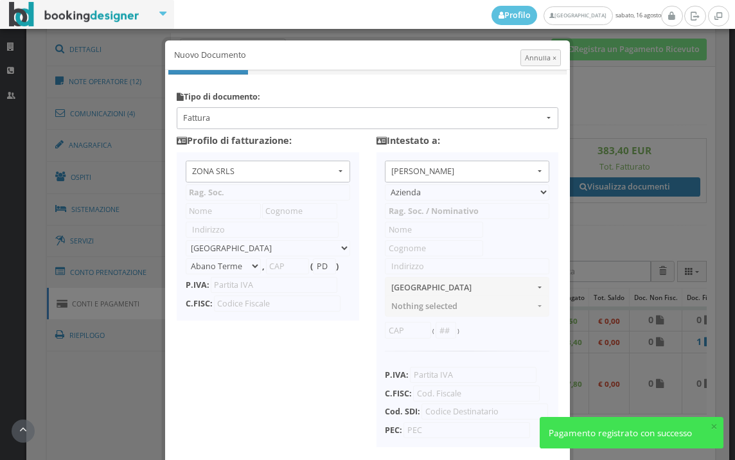
type input "ZONA SRLS"
type input "Vico V Durante, 8"
select select "Frattamaggiore"
type input "80027"
type input "NA"
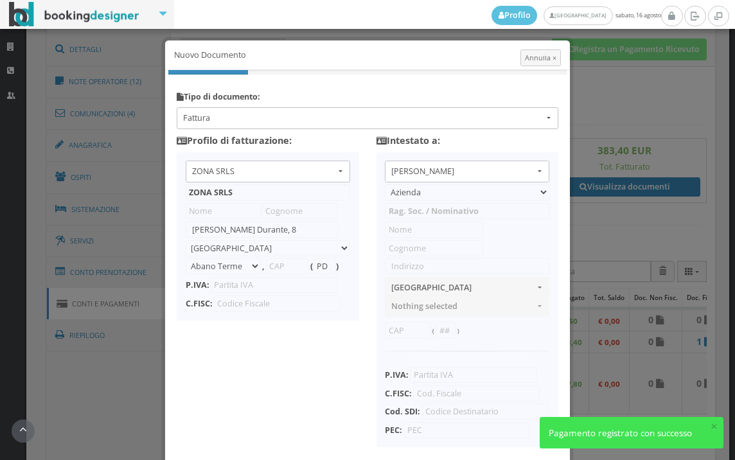
type input "10356321215"
select select "PF"
type input "Giorgia"
type input "Pitarresi"
type input "Corso Aurelio Saffi"
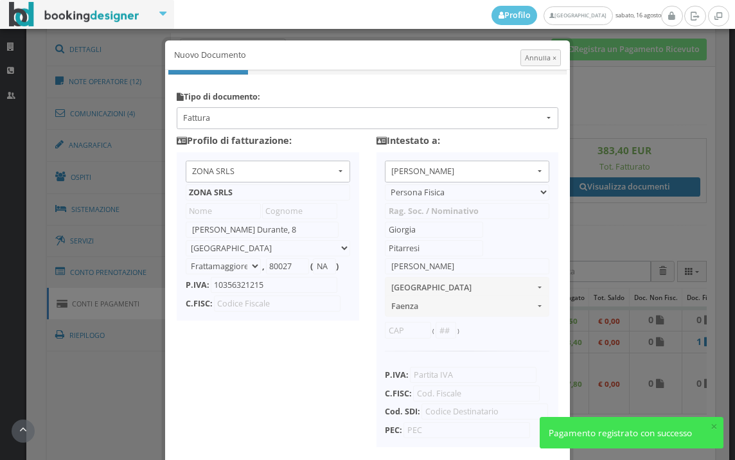
select select "FAENZA"
type input "48018"
type input "RA"
type input "PTRGRG02H45G273I"
type input "0000000"
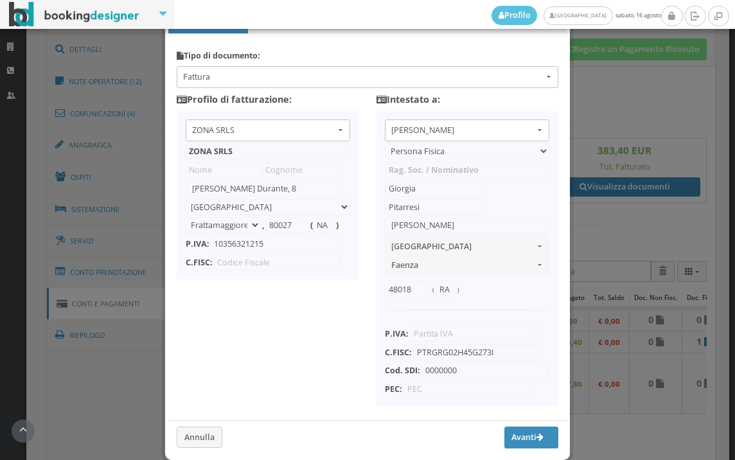
scroll to position [102, 0]
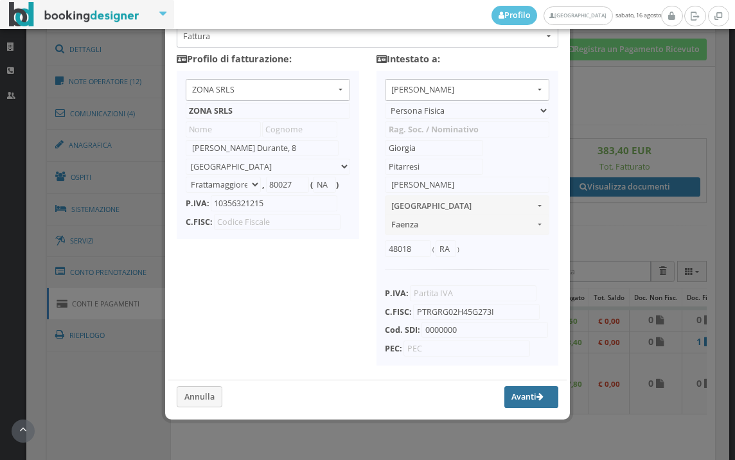
click at [504, 391] on button "Avanti" at bounding box center [531, 397] width 54 height 22
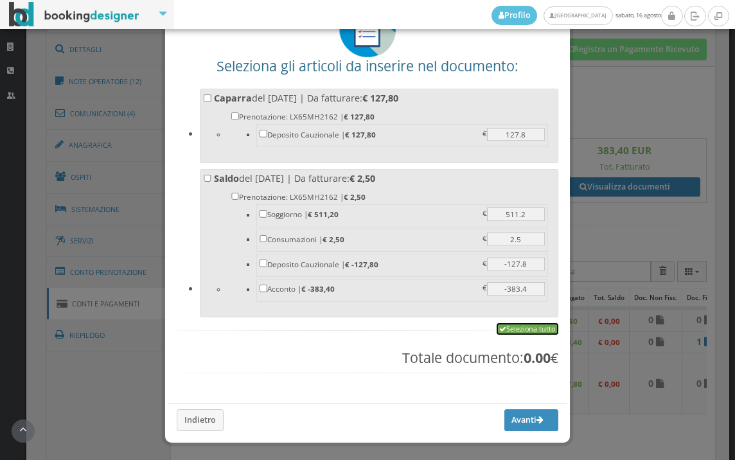
click at [517, 328] on link "Seleziona tutto" at bounding box center [528, 329] width 62 height 12
checkbox input "true"
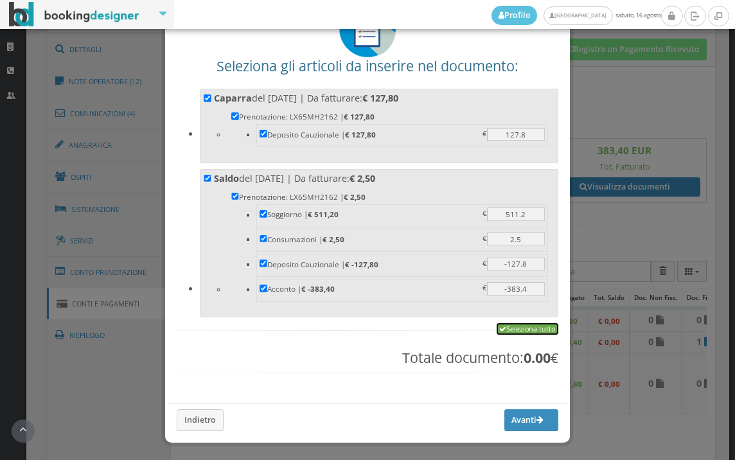
checkbox input "true"
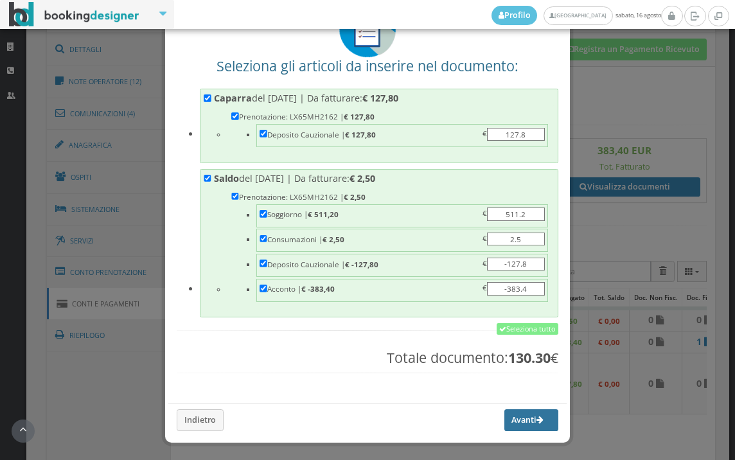
click at [508, 419] on button "Avanti" at bounding box center [531, 420] width 54 height 22
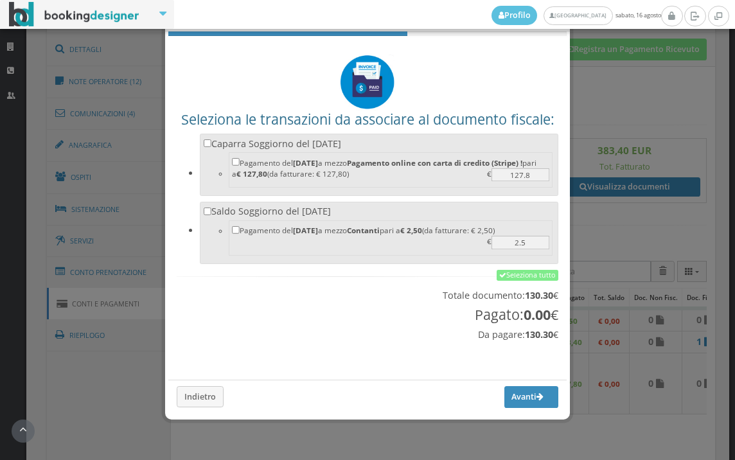
scroll to position [42, 0]
click at [514, 274] on link "Seleziona tutto" at bounding box center [528, 276] width 62 height 12
checkbox input "true"
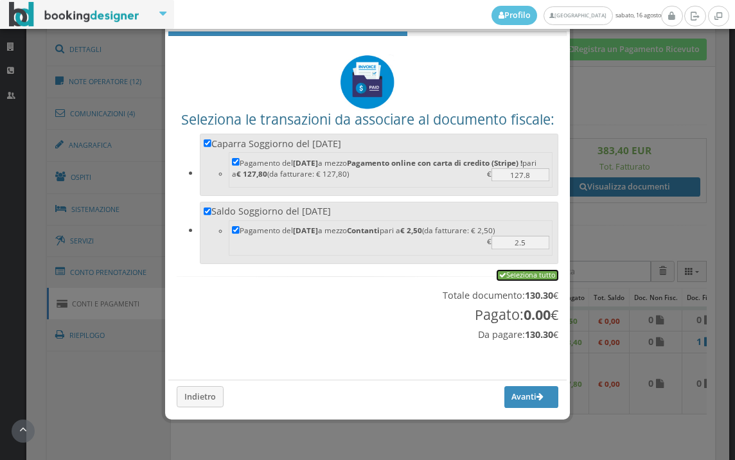
checkbox input "true"
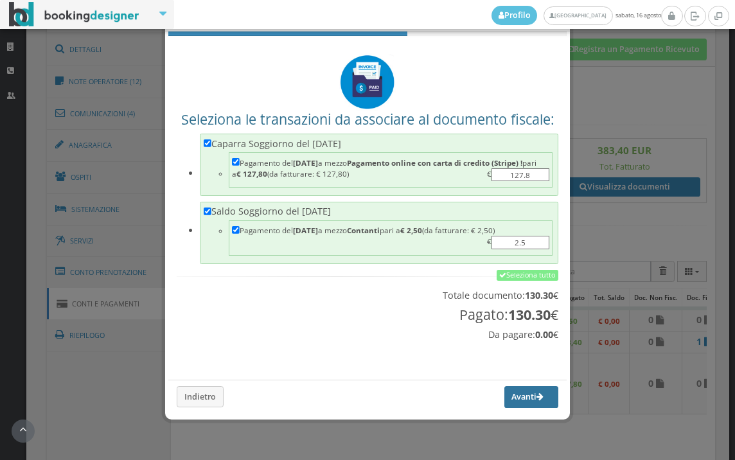
click at [515, 399] on button "Avanti" at bounding box center [531, 397] width 54 height 22
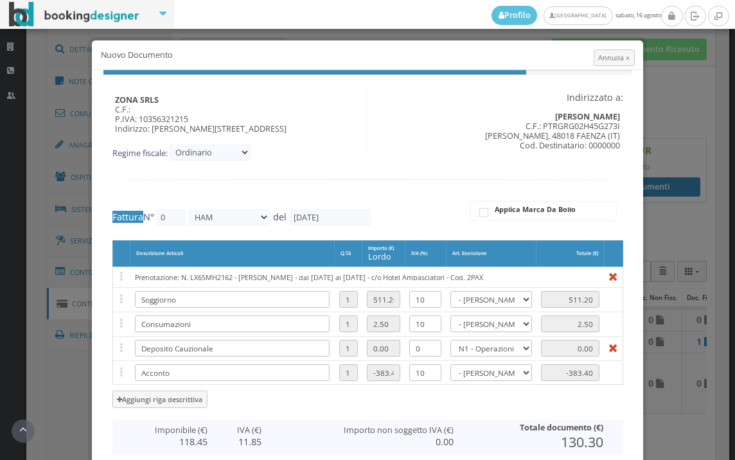
click at [540, 434] on h3 "130.30" at bounding box center [533, 442] width 140 height 17
type input "471"
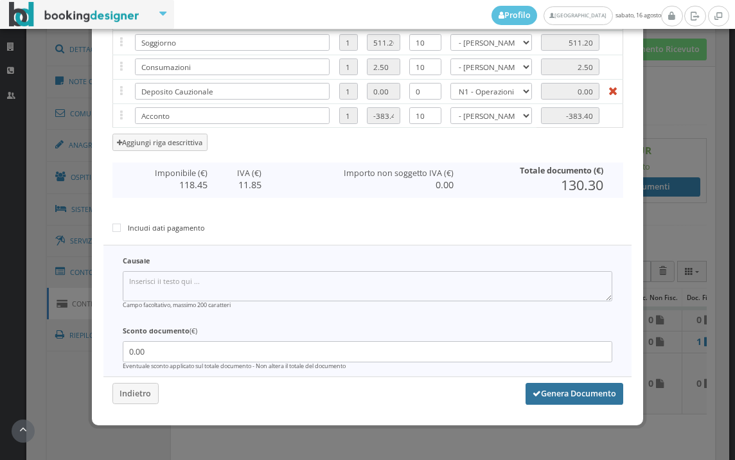
click at [566, 395] on button "Genera Documento" at bounding box center [575, 394] width 98 height 22
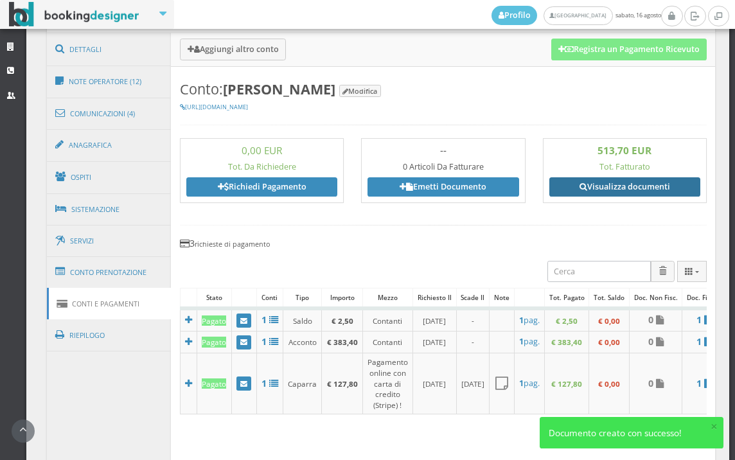
click at [615, 190] on link "Visualizza documenti" at bounding box center [624, 186] width 151 height 19
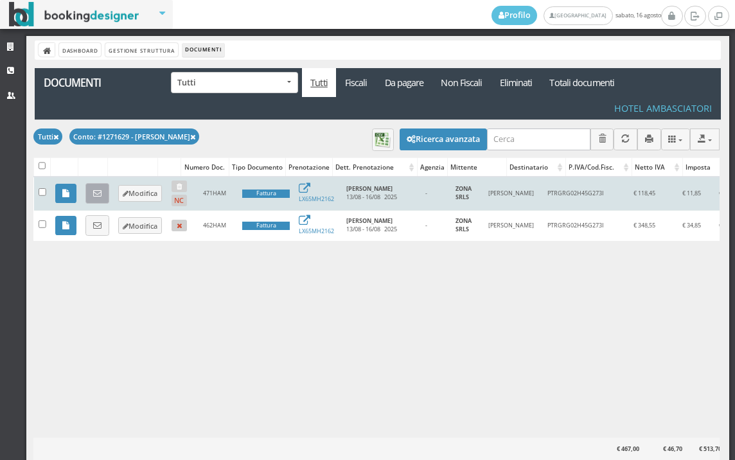
click at [105, 195] on link at bounding box center [97, 193] width 24 height 21
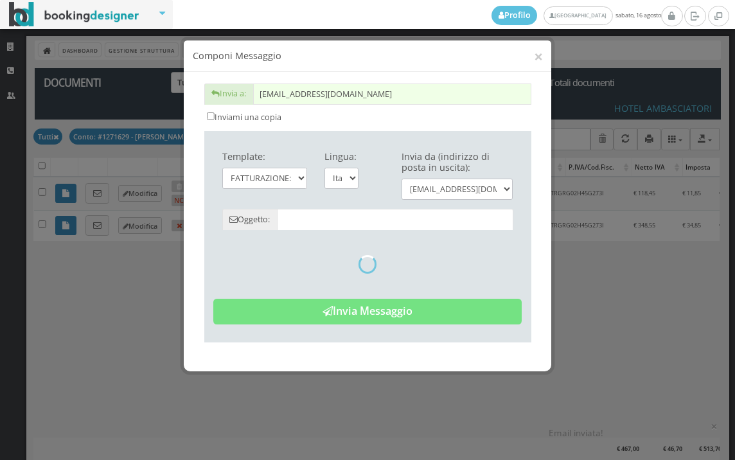
type input "Copia di cortesia: Fattura da ZONA SRLS - n. 471HAM del [DATE]"
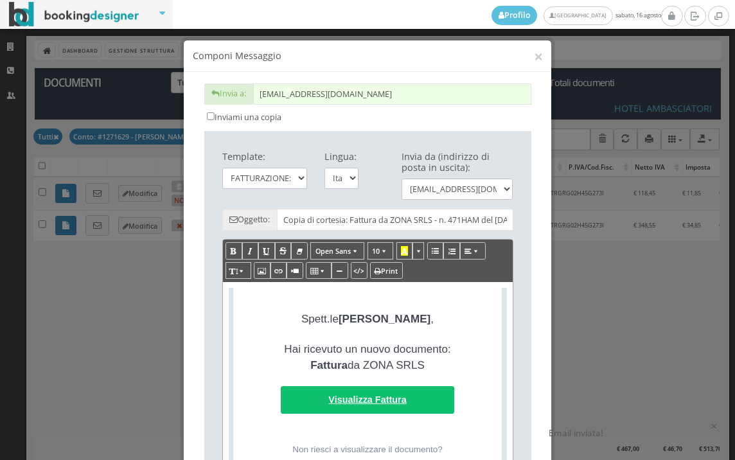
scroll to position [285, 0]
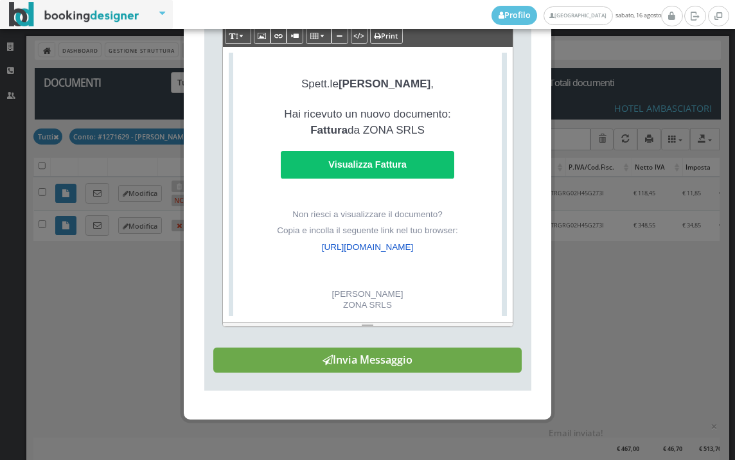
click at [402, 369] on button "Invia Messaggio" at bounding box center [367, 361] width 308 height 26
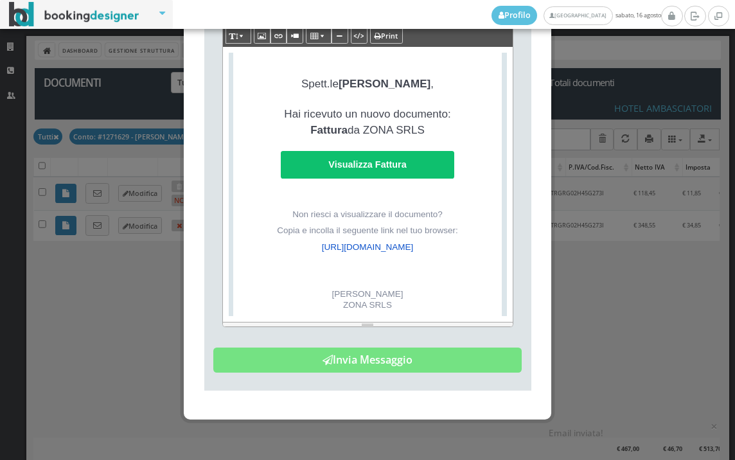
scroll to position [0, 0]
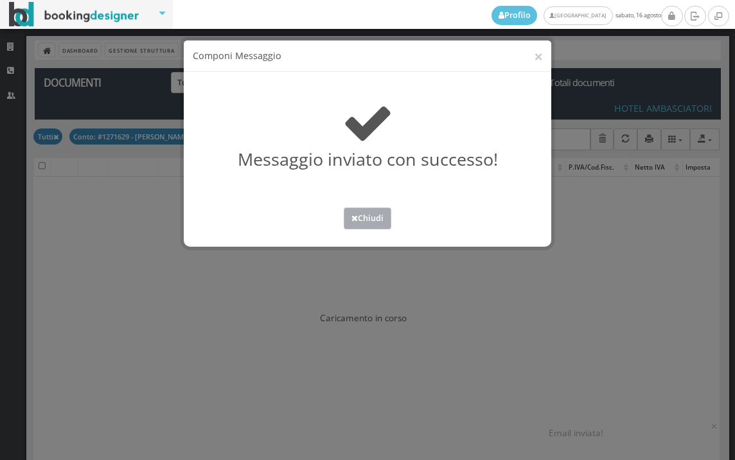
click at [381, 220] on button "Chiudi" at bounding box center [368, 218] width 48 height 21
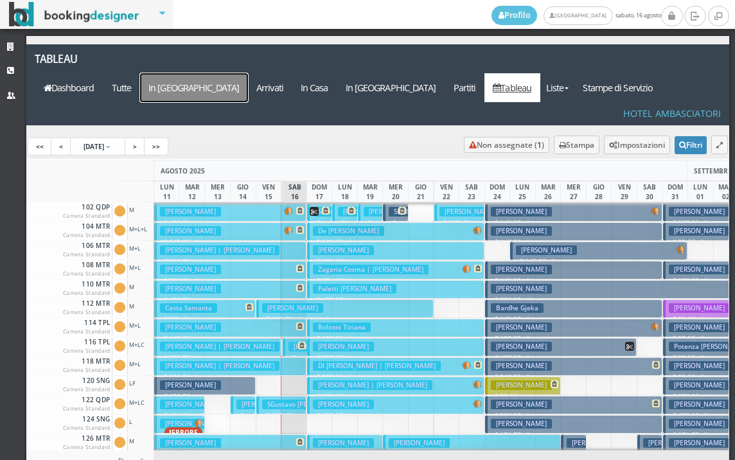
click at [248, 73] on a=pms-arrival-reservations"] "In [GEOGRAPHIC_DATA]" at bounding box center [194, 87] width 108 height 29
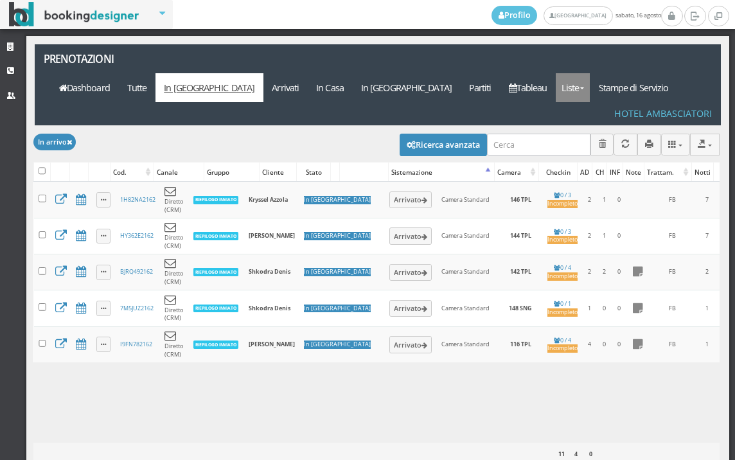
click at [590, 73] on link "Liste" at bounding box center [573, 87] width 34 height 29
click at [612, 147] on link "Foglio Pulizie" at bounding box center [602, 158] width 93 height 22
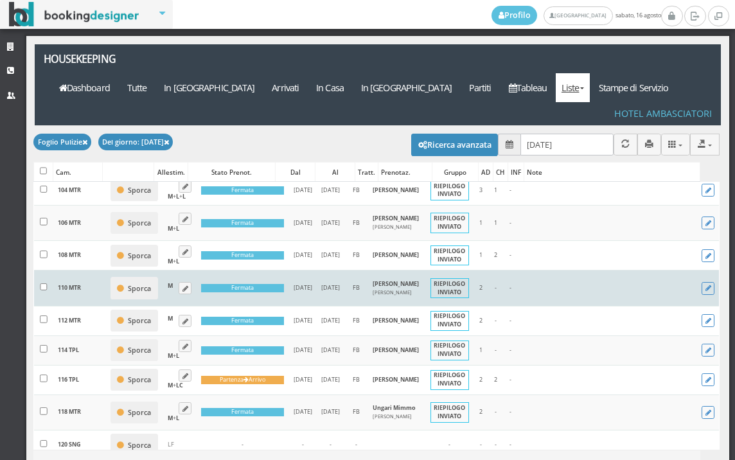
scroll to position [71, 0]
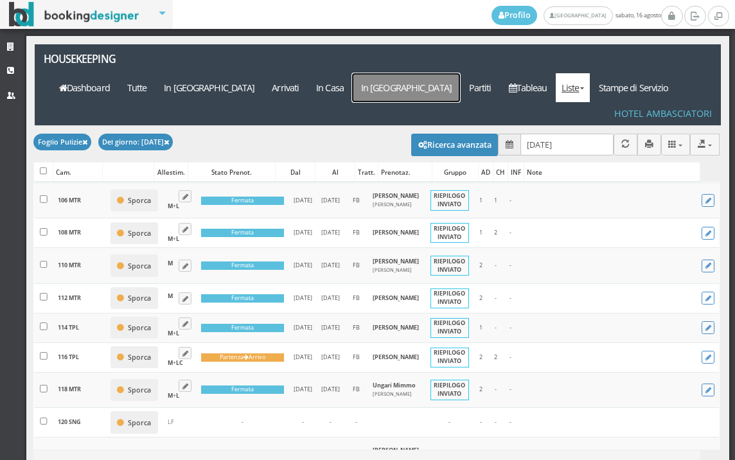
click at [442, 73] on a=pms-departure-reservations"] "In [GEOGRAPHIC_DATA]" at bounding box center [406, 87] width 108 height 29
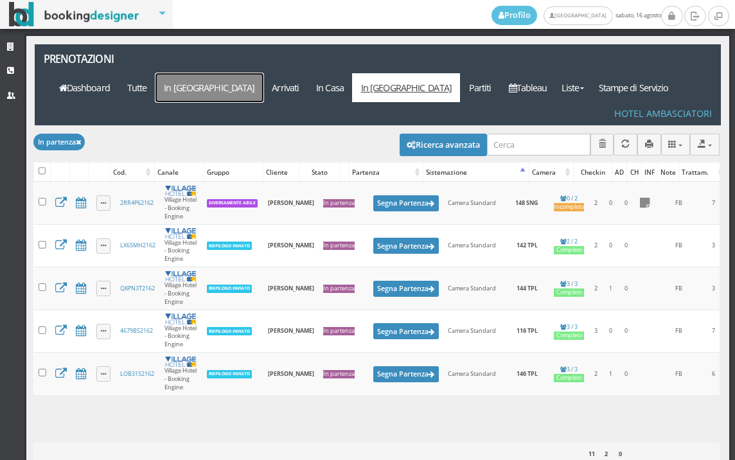
click at [263, 73] on link "In [GEOGRAPHIC_DATA]" at bounding box center [209, 87] width 108 height 29
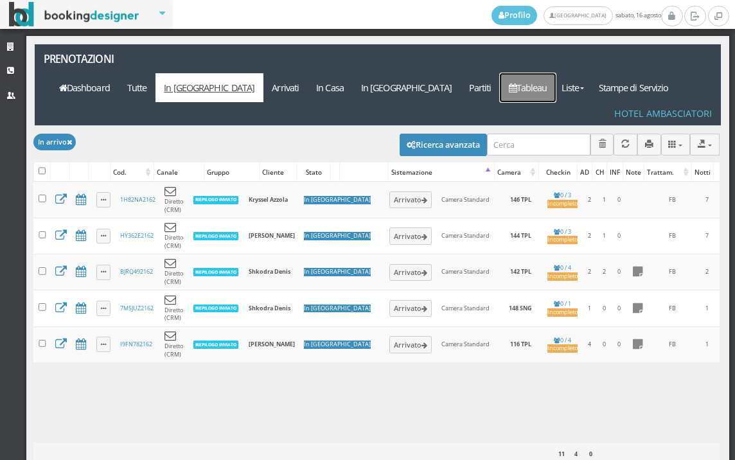
click at [556, 73] on link "Tableau" at bounding box center [528, 87] width 56 height 29
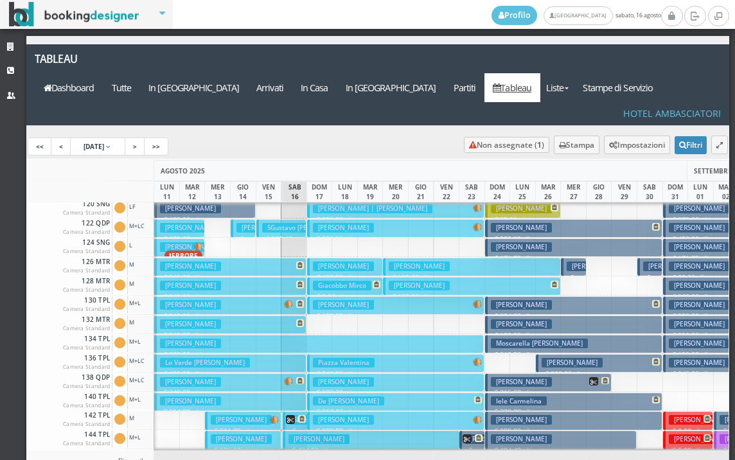
scroll to position [193, 0]
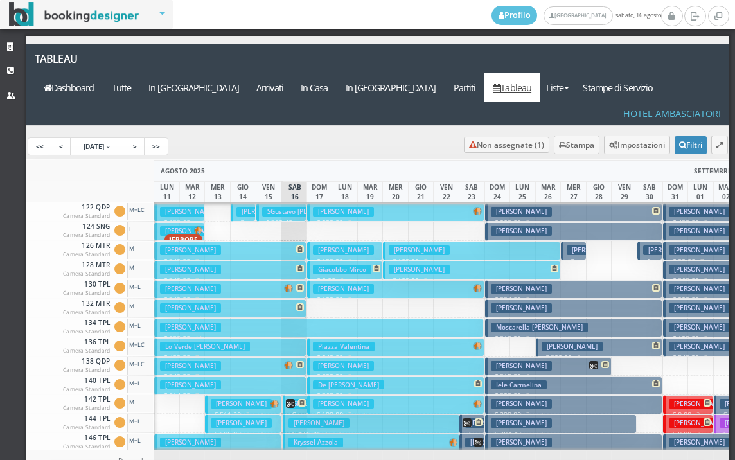
click at [468, 418] on icon at bounding box center [467, 422] width 9 height 9
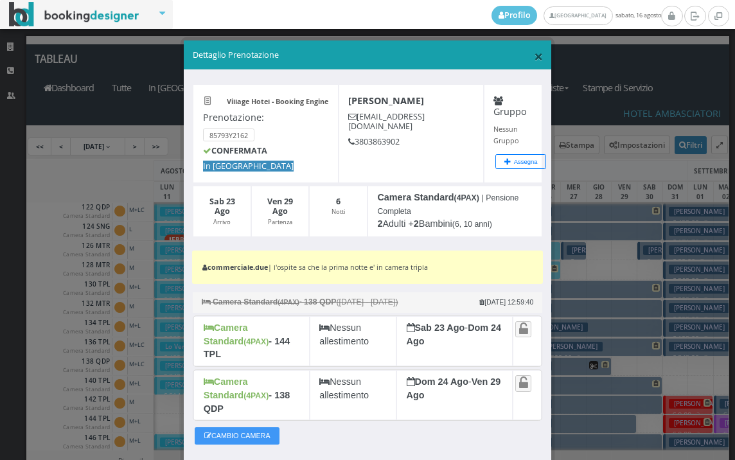
click at [534, 58] on span "×" at bounding box center [538, 56] width 9 height 22
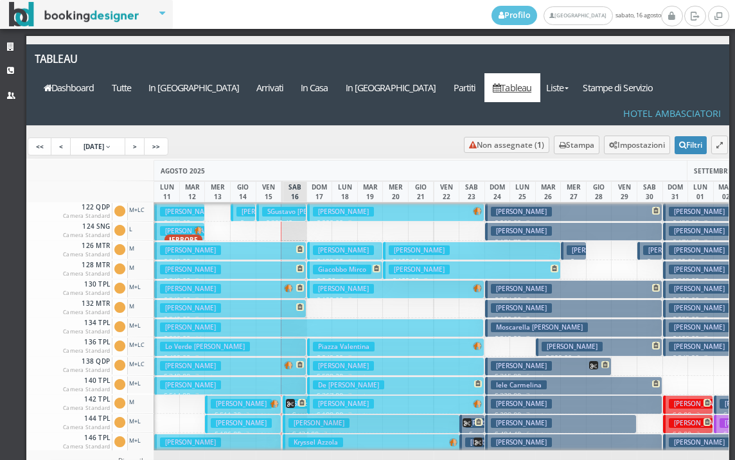
click at [301, 418] on h3 "[PERSON_NAME]" at bounding box center [319, 423] width 61 height 10
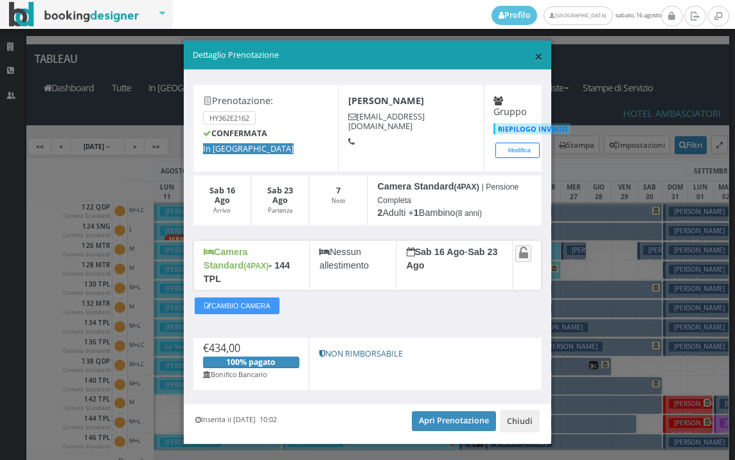
click at [534, 55] on span "×" at bounding box center [538, 56] width 9 height 22
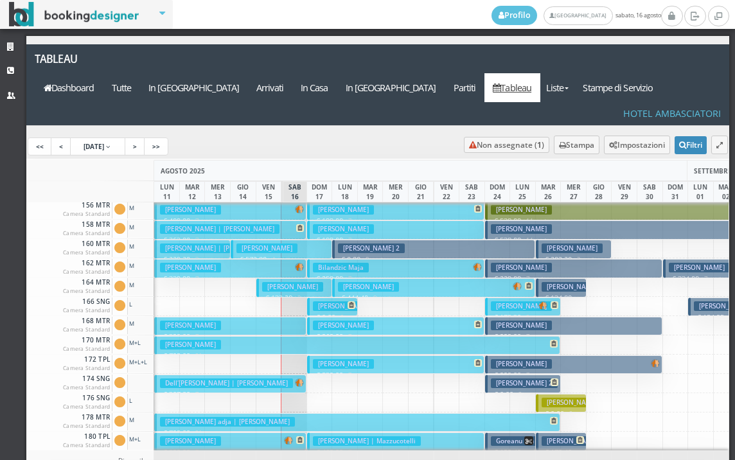
scroll to position [578, 0]
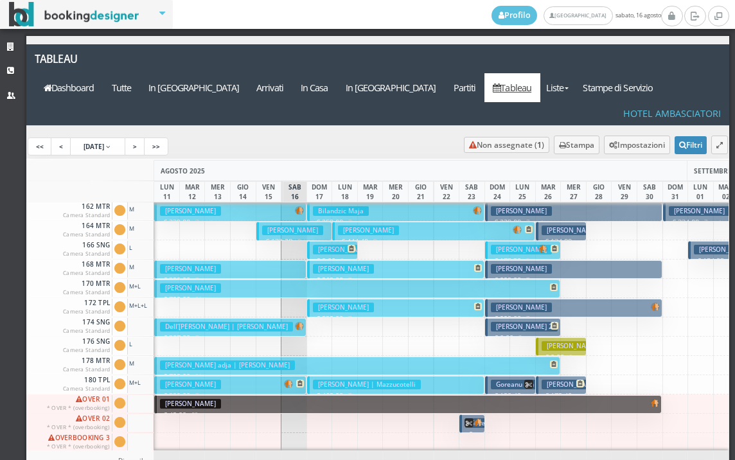
click at [317, 303] on h3 "[PERSON_NAME]" at bounding box center [343, 308] width 61 height 10
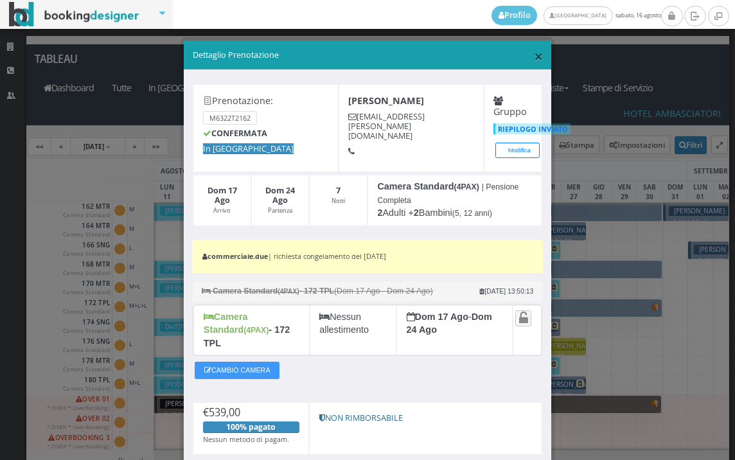
click at [534, 56] on span "×" at bounding box center [538, 56] width 9 height 22
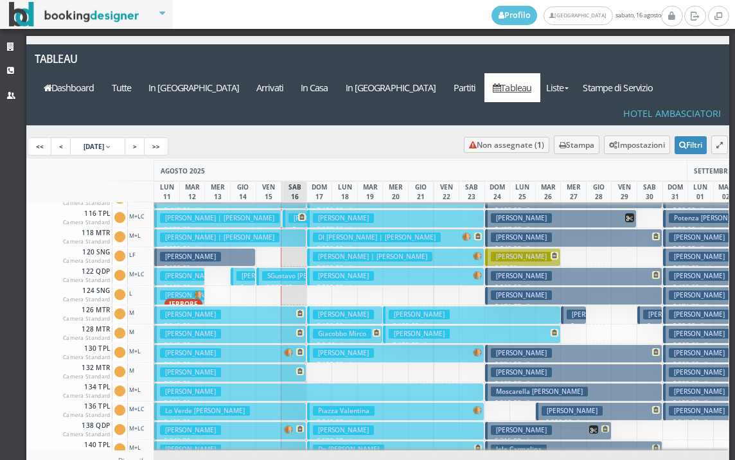
scroll to position [257, 0]
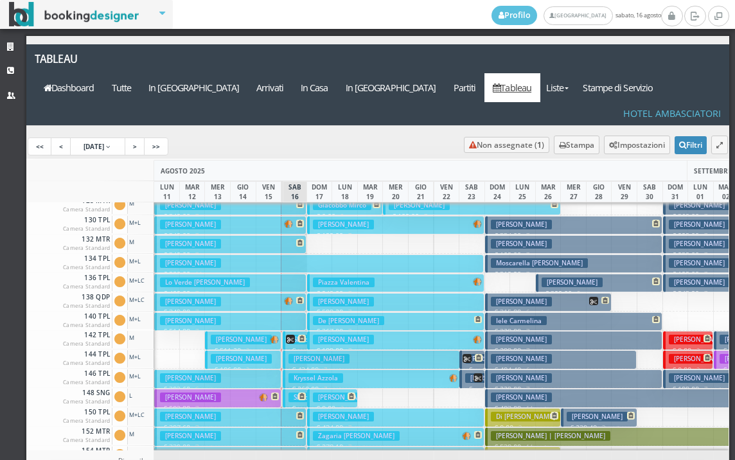
click at [301, 354] on h3 "[PERSON_NAME]" at bounding box center [319, 359] width 61 height 10
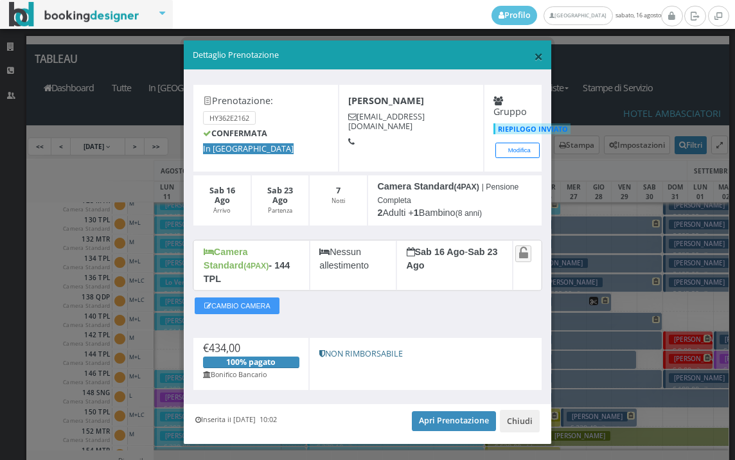
click at [534, 56] on span "×" at bounding box center [538, 56] width 9 height 22
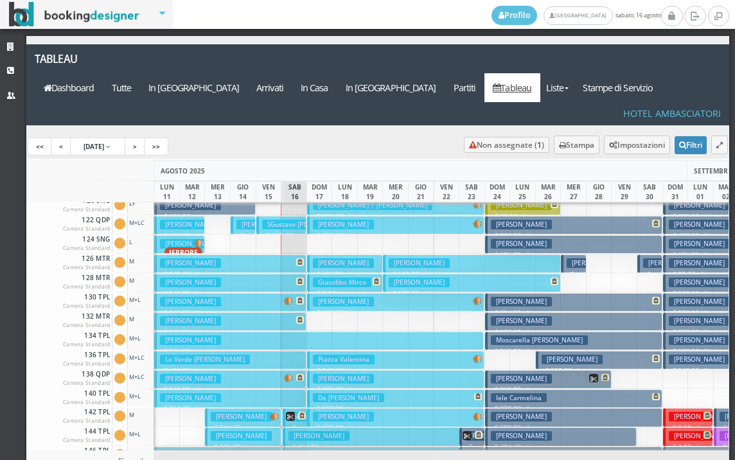
scroll to position [64, 0]
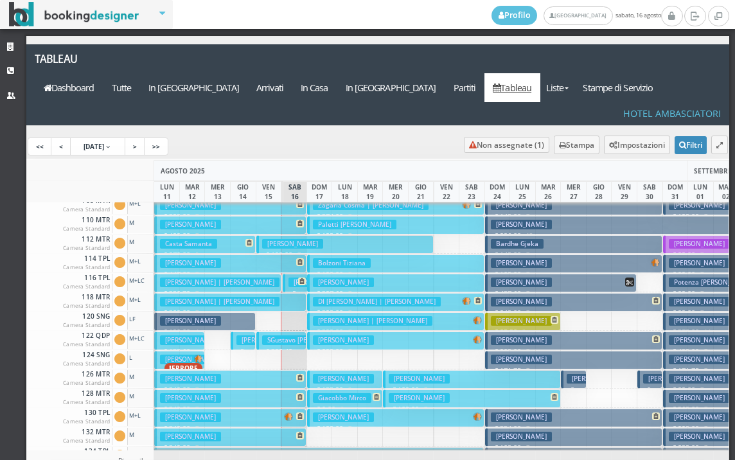
click at [319, 278] on h3 "[PERSON_NAME]" at bounding box center [343, 283] width 61 height 10
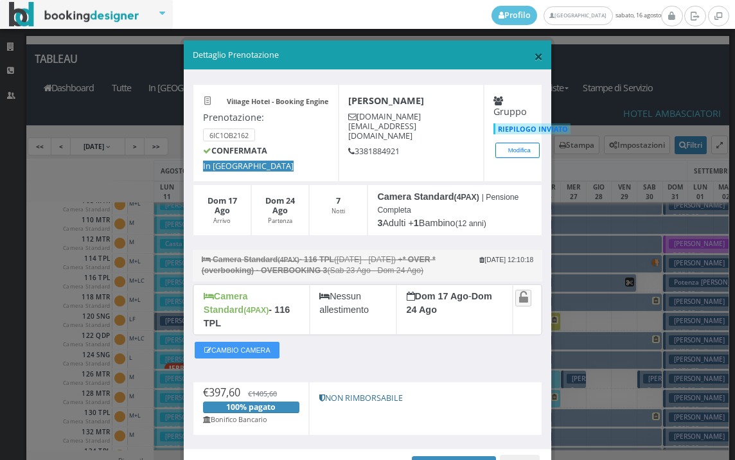
click at [534, 57] on span "×" at bounding box center [538, 56] width 9 height 22
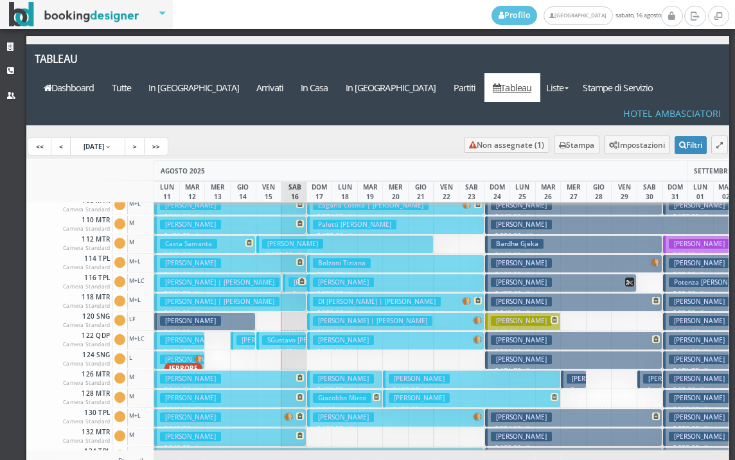
click at [292, 278] on h3 "[PERSON_NAME]" at bounding box center [319, 283] width 61 height 10
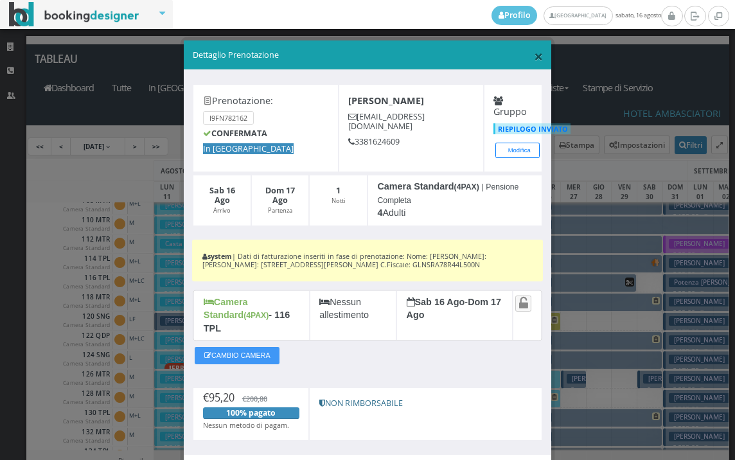
click at [534, 54] on span "×" at bounding box center [538, 56] width 9 height 22
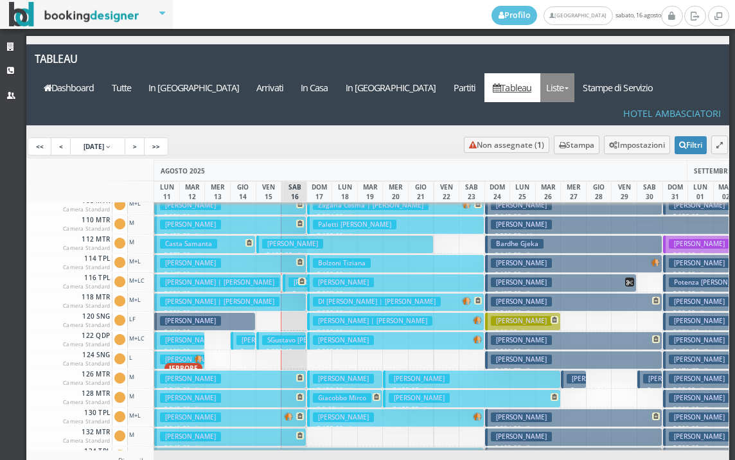
click at [574, 73] on link "Liste" at bounding box center [557, 87] width 34 height 29
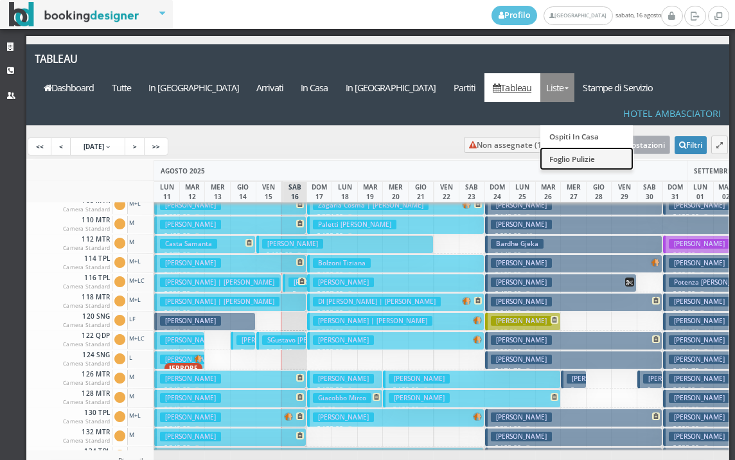
drag, startPoint x: 603, startPoint y: 131, endPoint x: 599, endPoint y: 123, distance: 9.2
click at [603, 147] on link "Foglio Pulizie" at bounding box center [586, 158] width 93 height 22
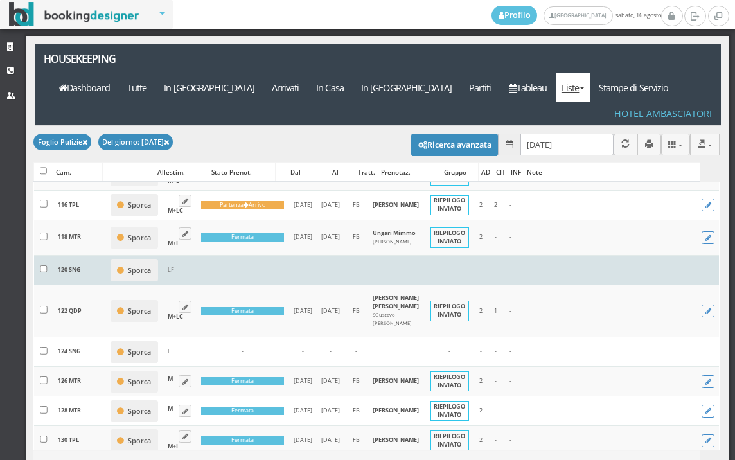
scroll to position [214, 0]
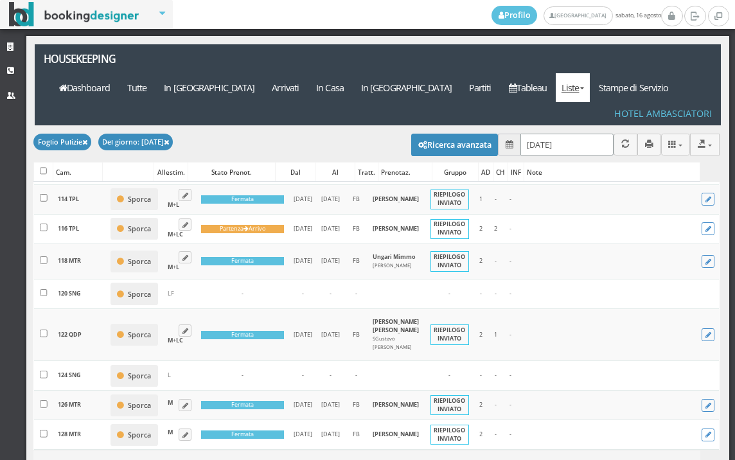
click at [529, 134] on input "[DATE]" at bounding box center [566, 144] width 93 height 21
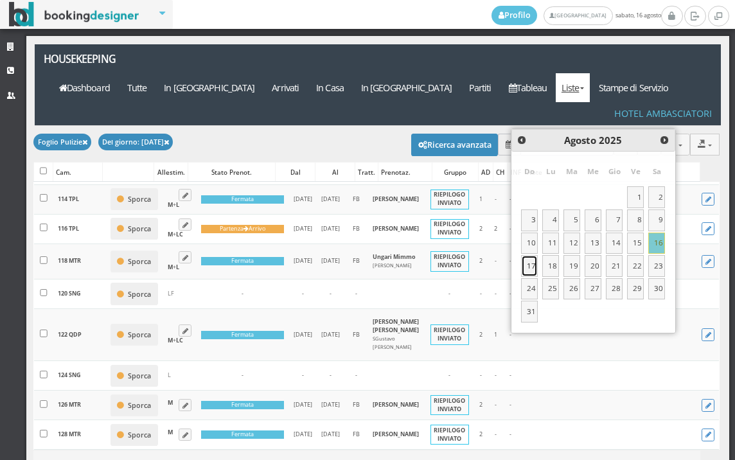
click at [529, 267] on link "17" at bounding box center [529, 266] width 17 height 22
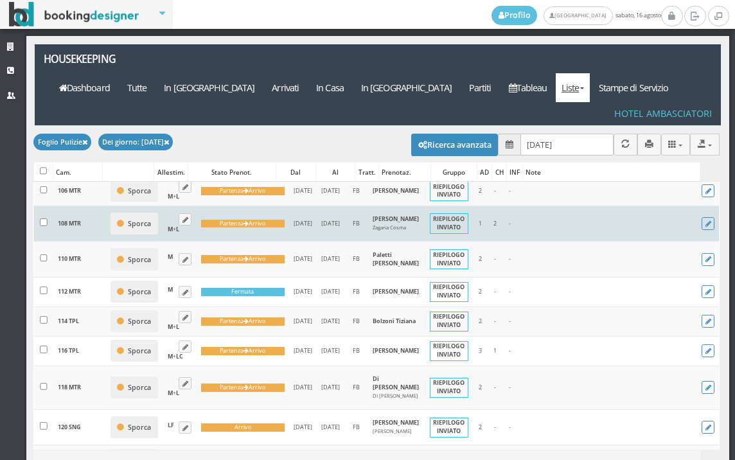
scroll to position [143, 0]
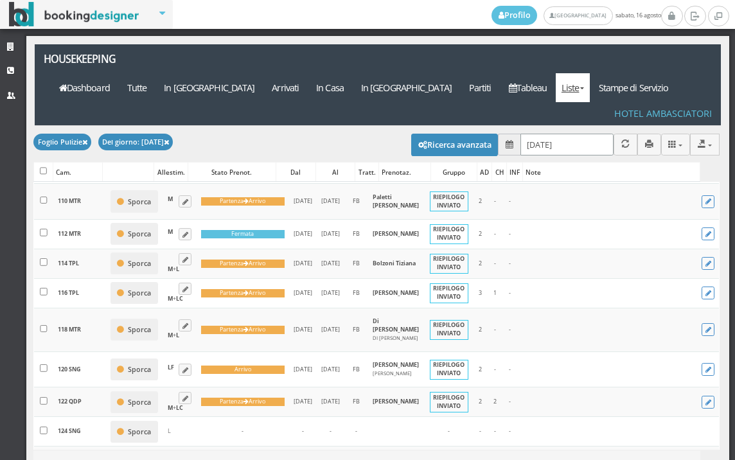
click at [587, 134] on input "[DATE]" at bounding box center [566, 144] width 93 height 21
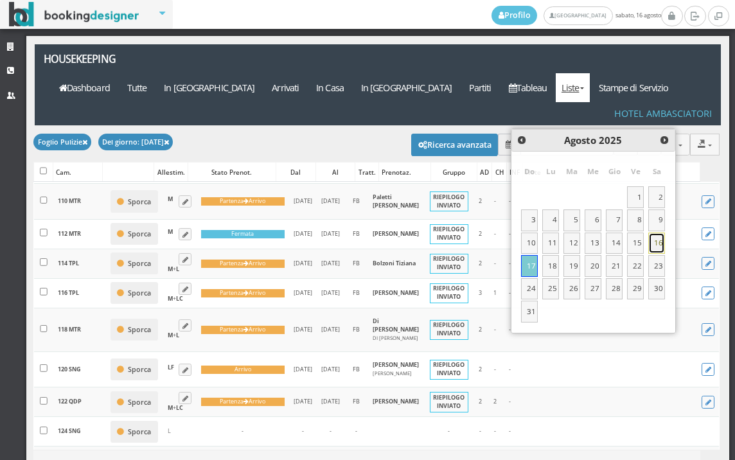
click at [662, 240] on link "16" at bounding box center [656, 244] width 17 height 22
type input "[DATE]"
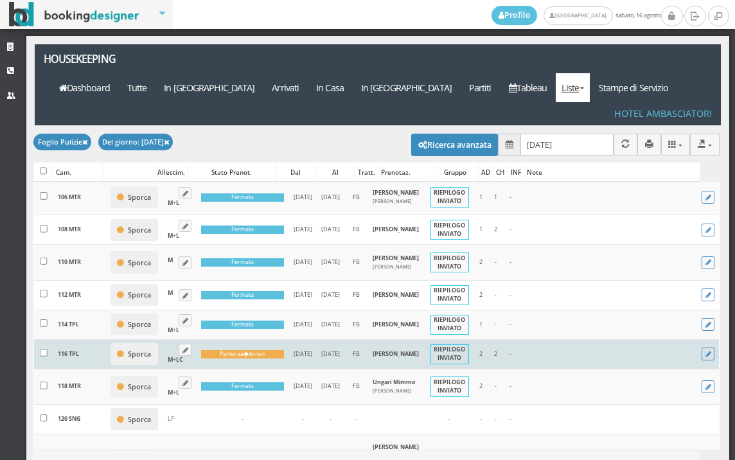
scroll to position [0, 0]
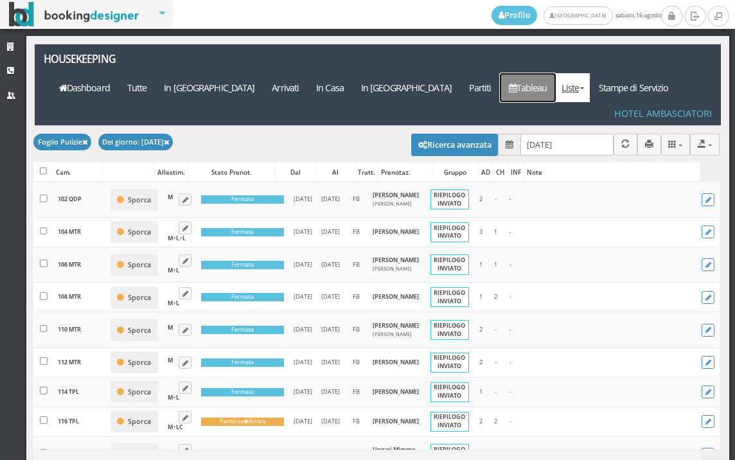
click at [556, 73] on link "Tableau" at bounding box center [528, 87] width 56 height 29
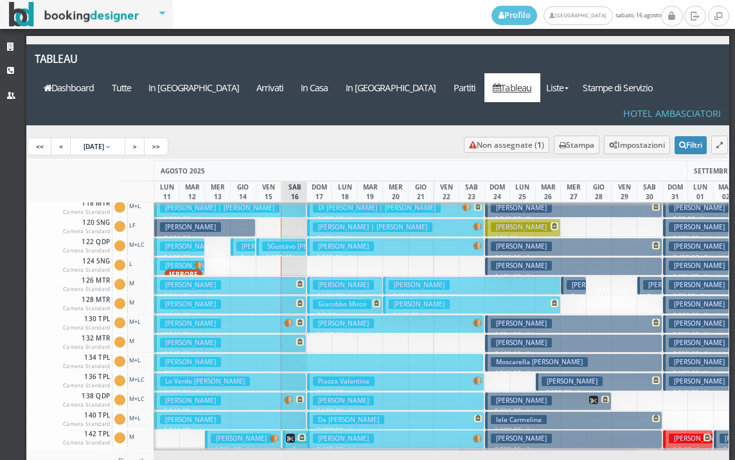
scroll to position [193, 0]
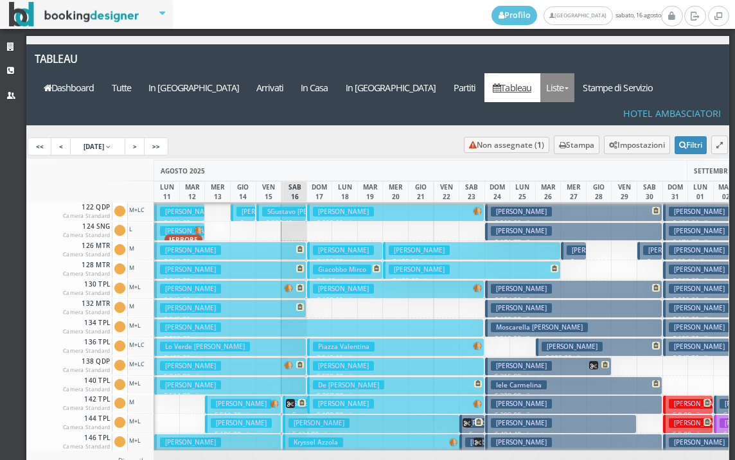
click at [574, 73] on link "Liste" at bounding box center [557, 87] width 34 height 29
click at [606, 147] on link "Foglio Pulizie" at bounding box center [586, 158] width 93 height 22
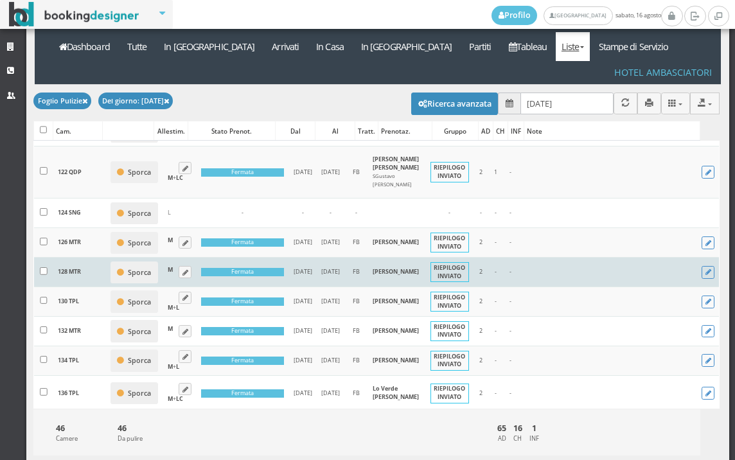
scroll to position [357, 0]
